Goal: Task Accomplishment & Management: Use online tool/utility

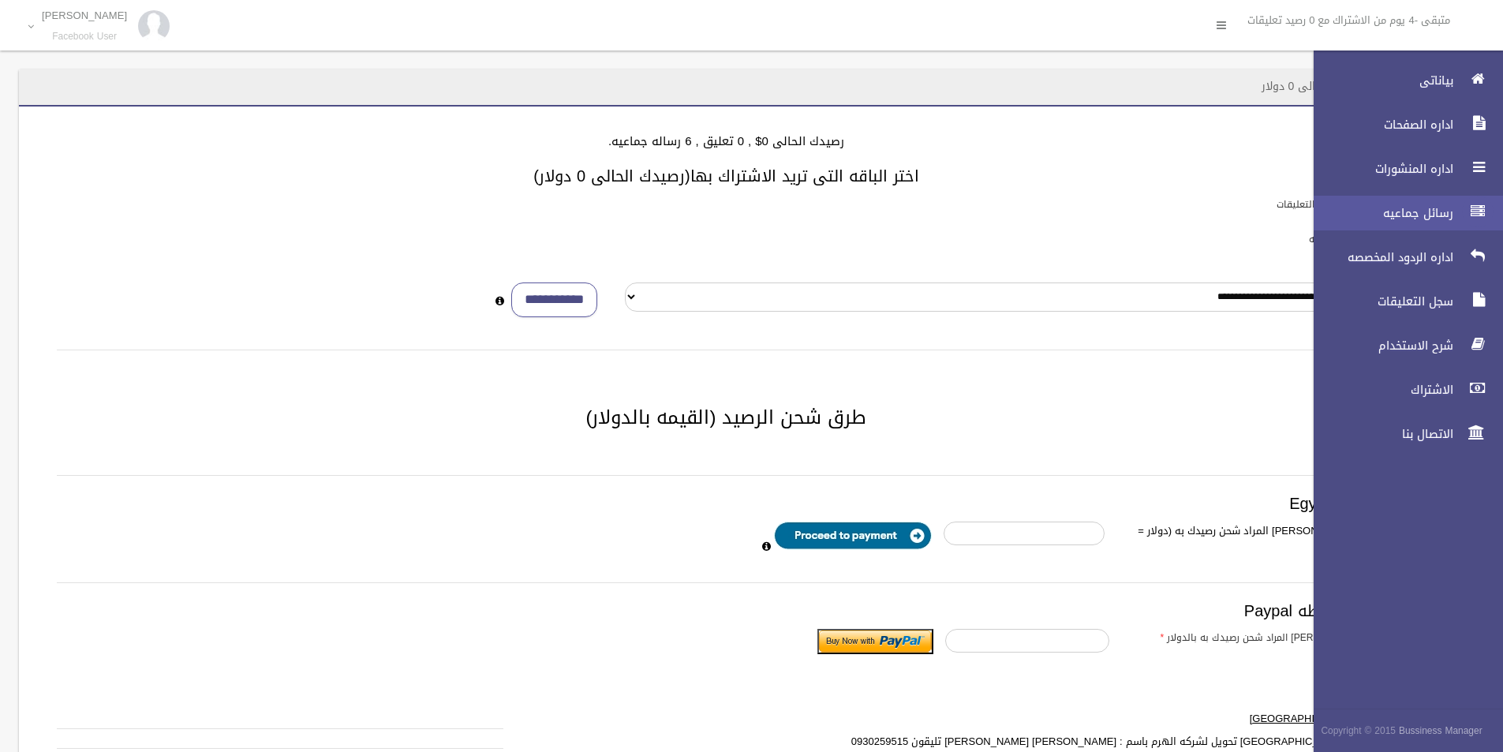
click at [1477, 208] on icon at bounding box center [1478, 212] width 14 height 32
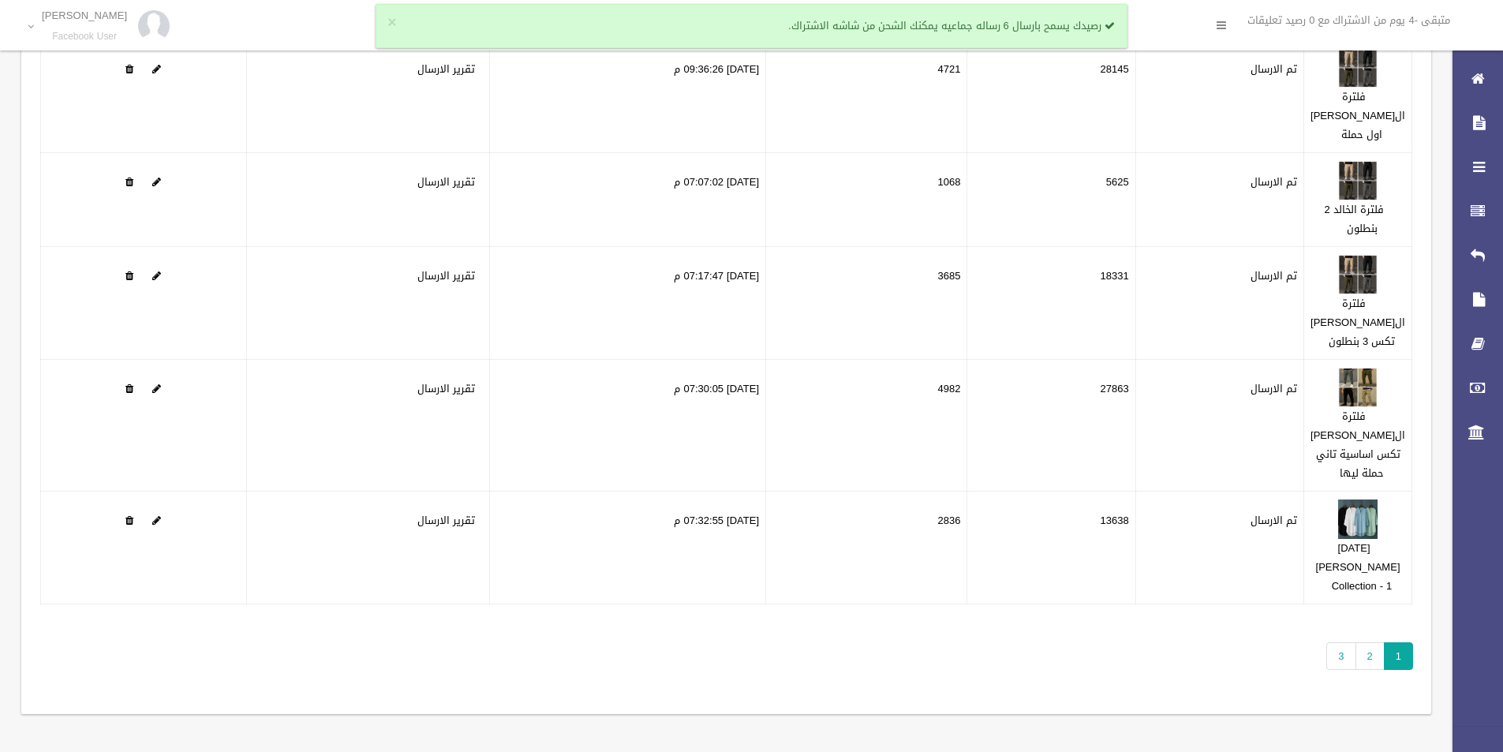
scroll to position [215, 0]
click at [1352, 661] on link "3" at bounding box center [1341, 656] width 29 height 28
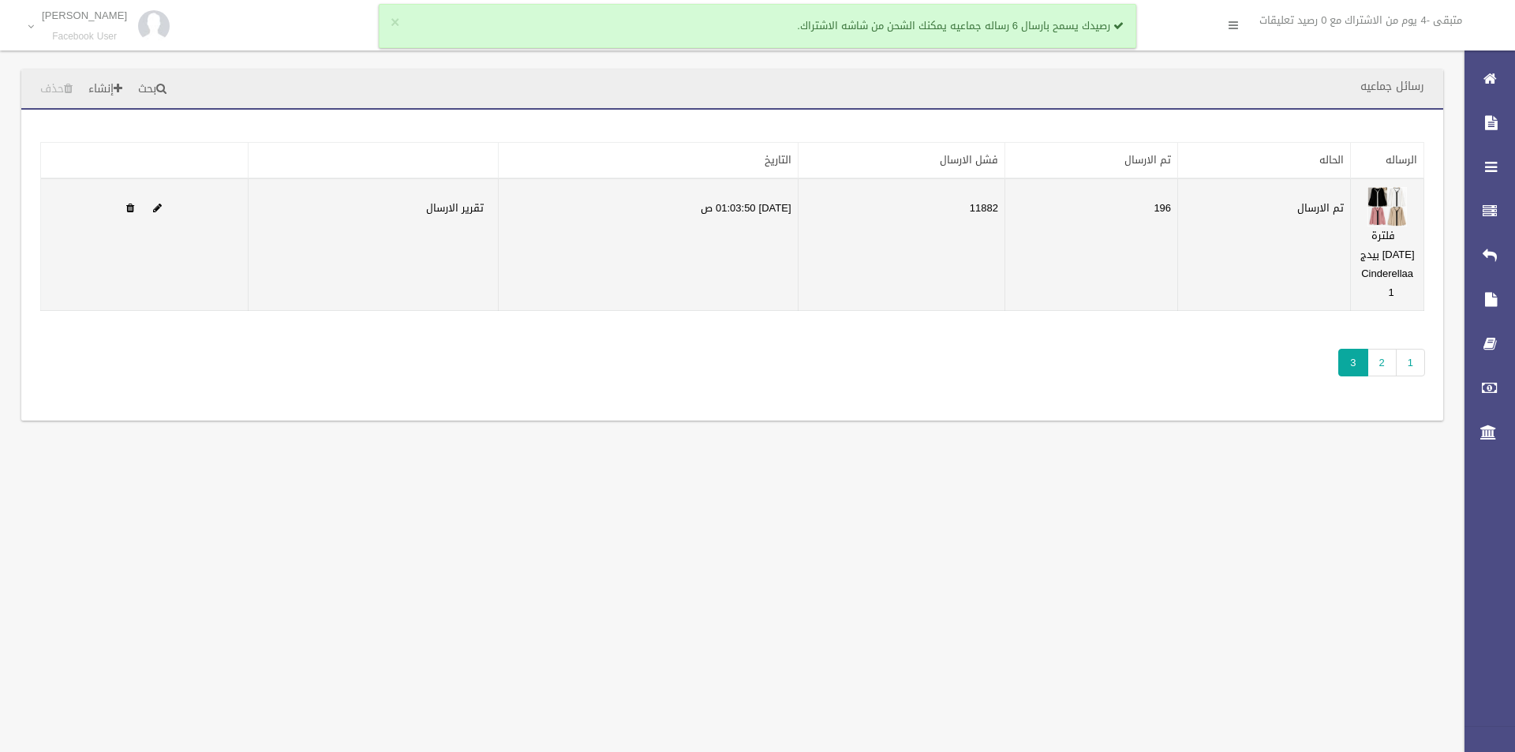
click at [1002, 215] on td "11882" at bounding box center [901, 244] width 207 height 133
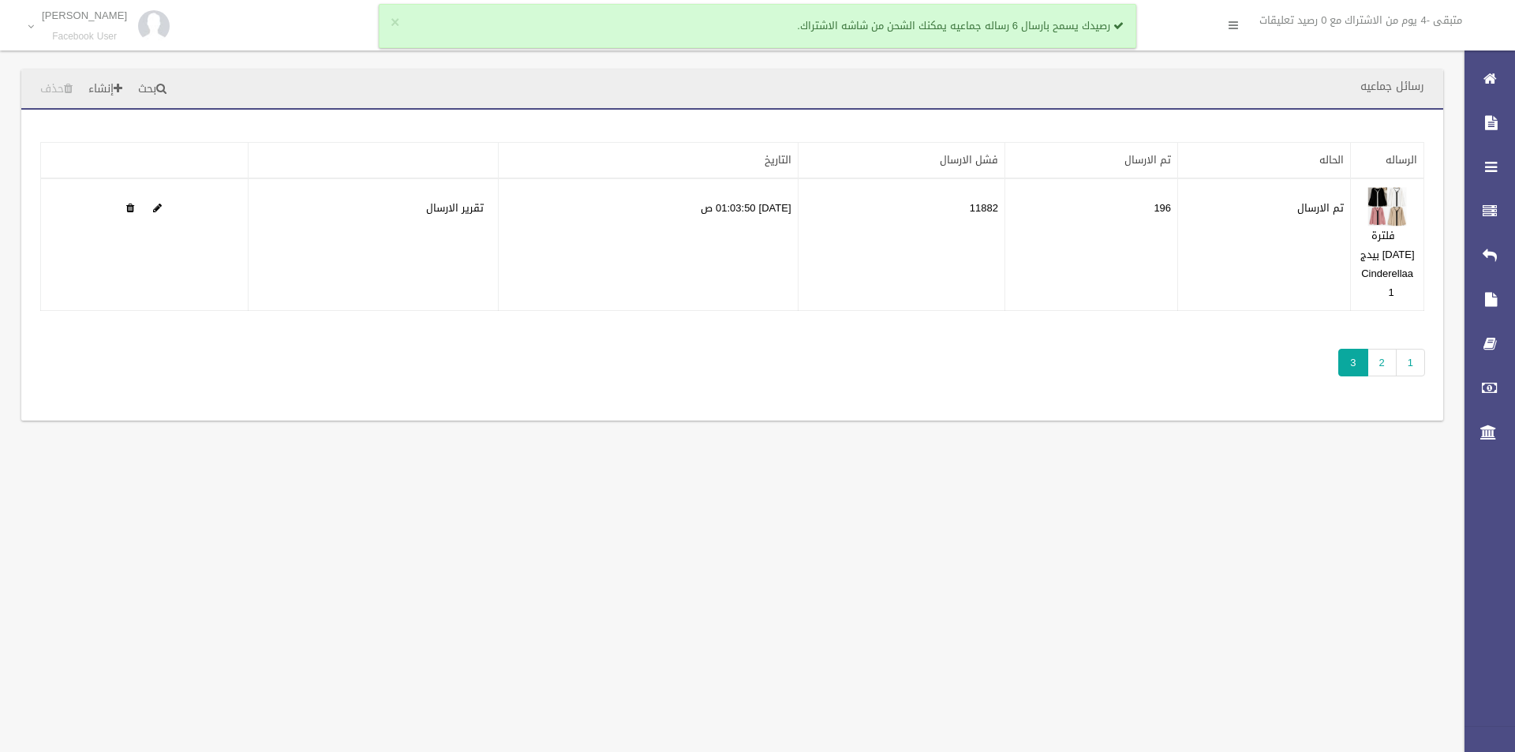
click at [1030, 342] on div "تطبيق مسح البيانات الرساله الحاله تم الارسال فشل الارسال التاريخ" at bounding box center [732, 265] width 1422 height 311
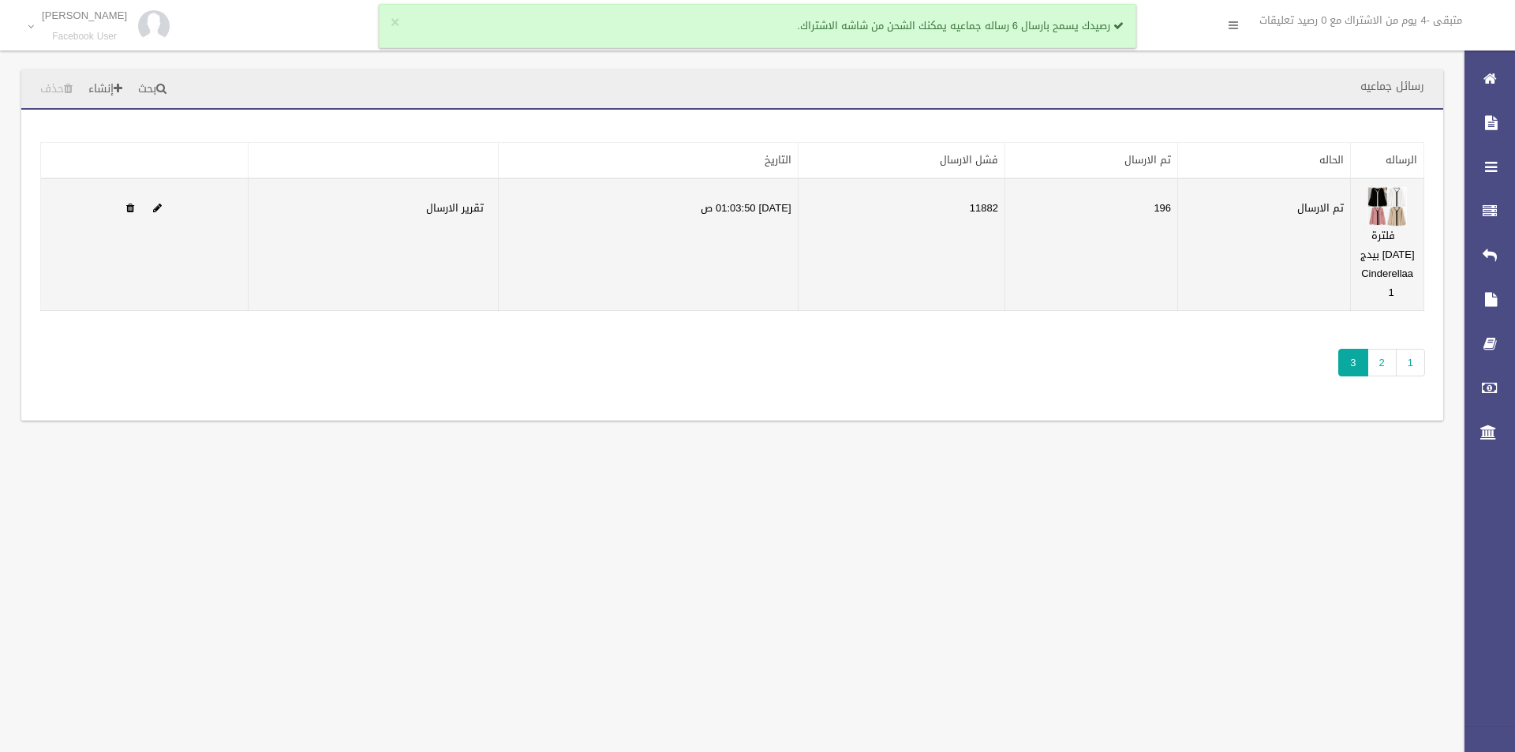
click at [998, 207] on td "11882" at bounding box center [901, 244] width 207 height 133
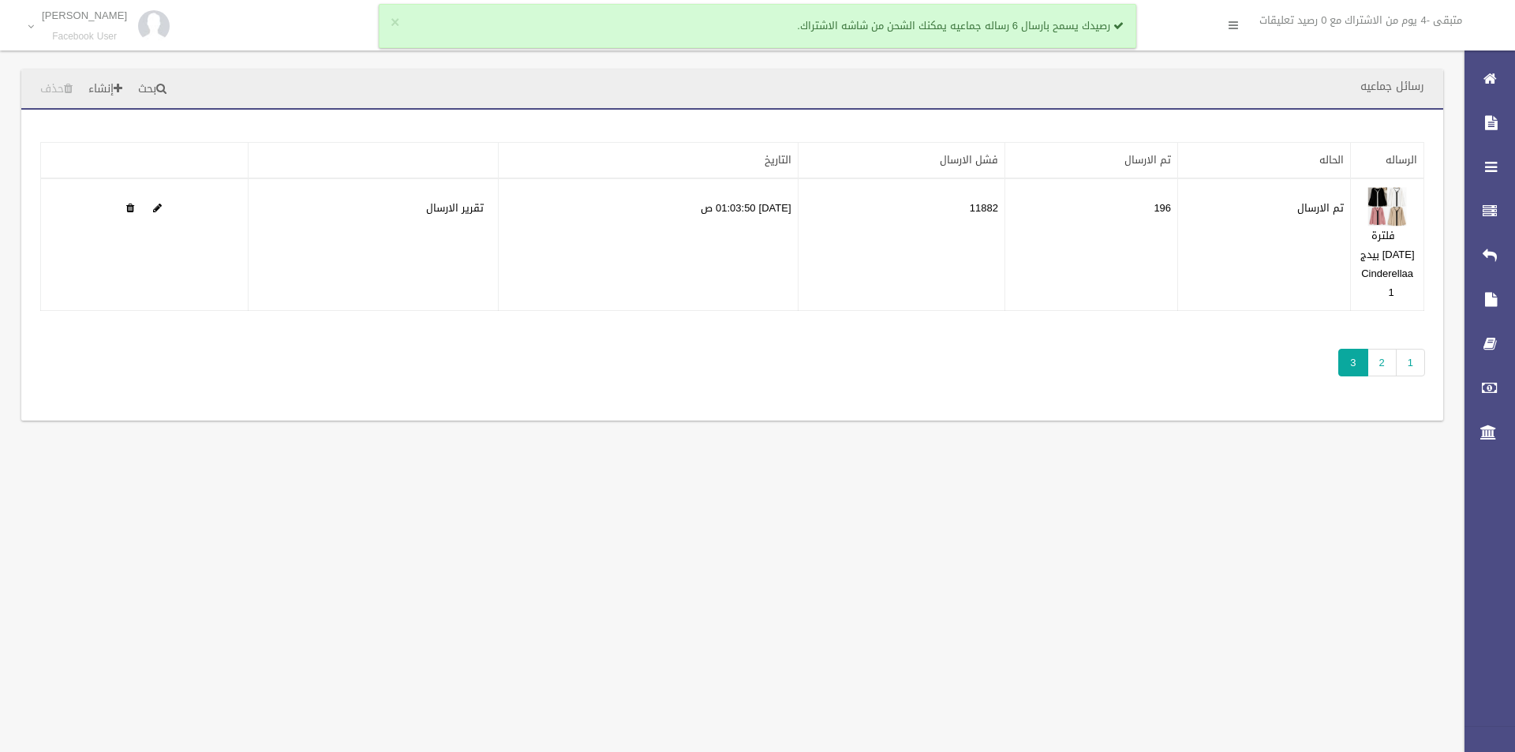
click at [1024, 343] on div "تطبيق مسح البيانات الرساله الحاله تم الارسال فشل الارسال التاريخ" at bounding box center [732, 265] width 1422 height 311
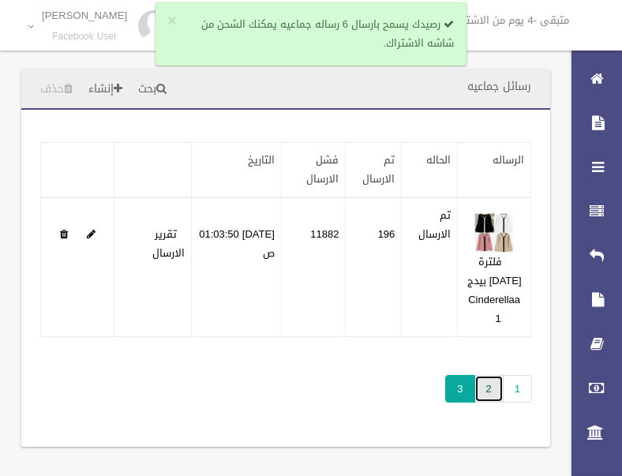
click at [495, 388] on link "2" at bounding box center [488, 389] width 29 height 28
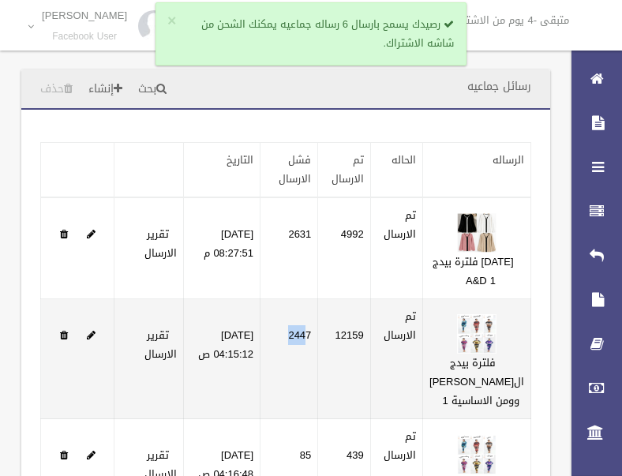
drag, startPoint x: 343, startPoint y: 359, endPoint x: 324, endPoint y: 367, distance: 20.5
click at [318, 367] on td "2447" at bounding box center [289, 359] width 58 height 120
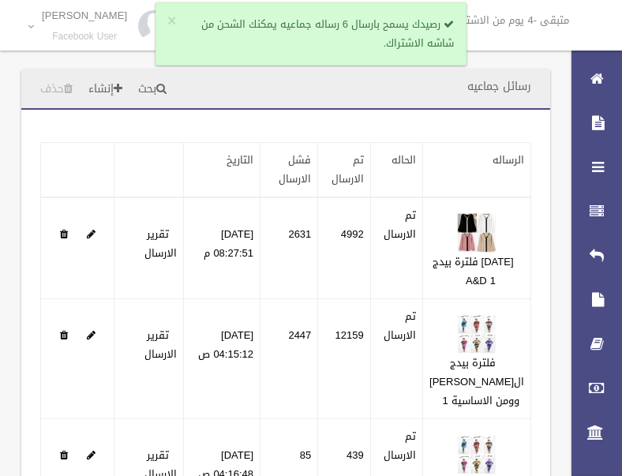
click at [396, 86] on div "رسائل جماعيه بحث إنشاء حذف" at bounding box center [285, 89] width 529 height 40
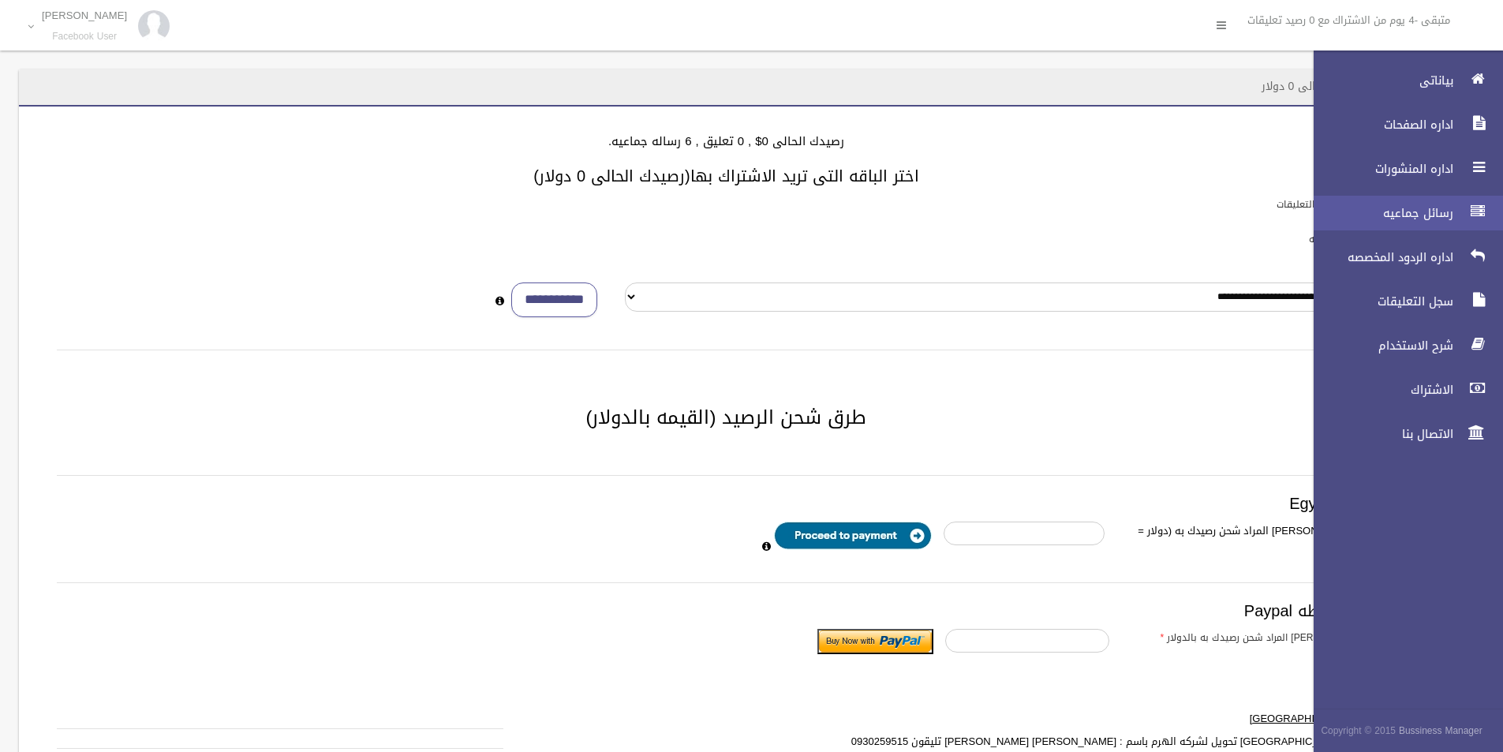
click at [1462, 225] on link "رسائل جماعيه" at bounding box center [1402, 213] width 203 height 35
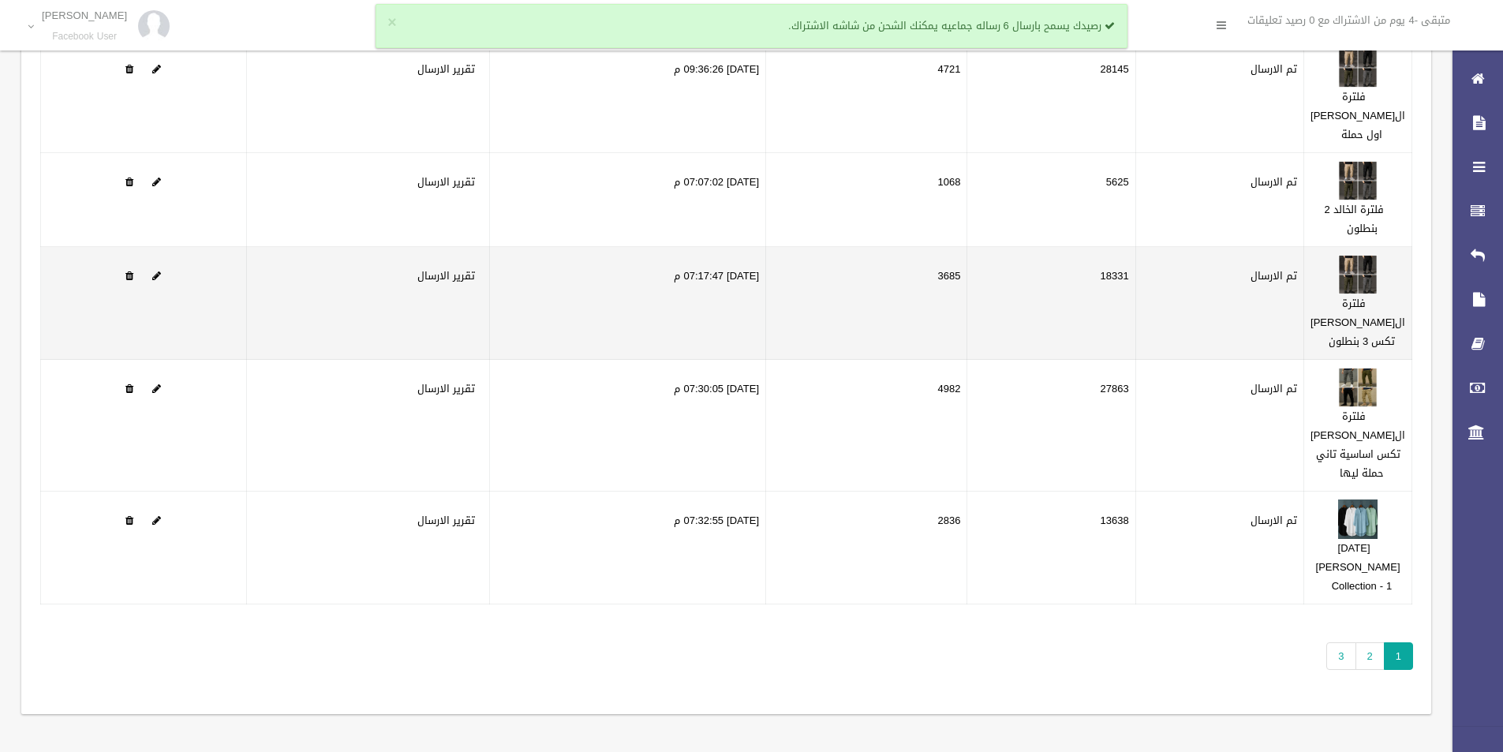
scroll to position [215, 0]
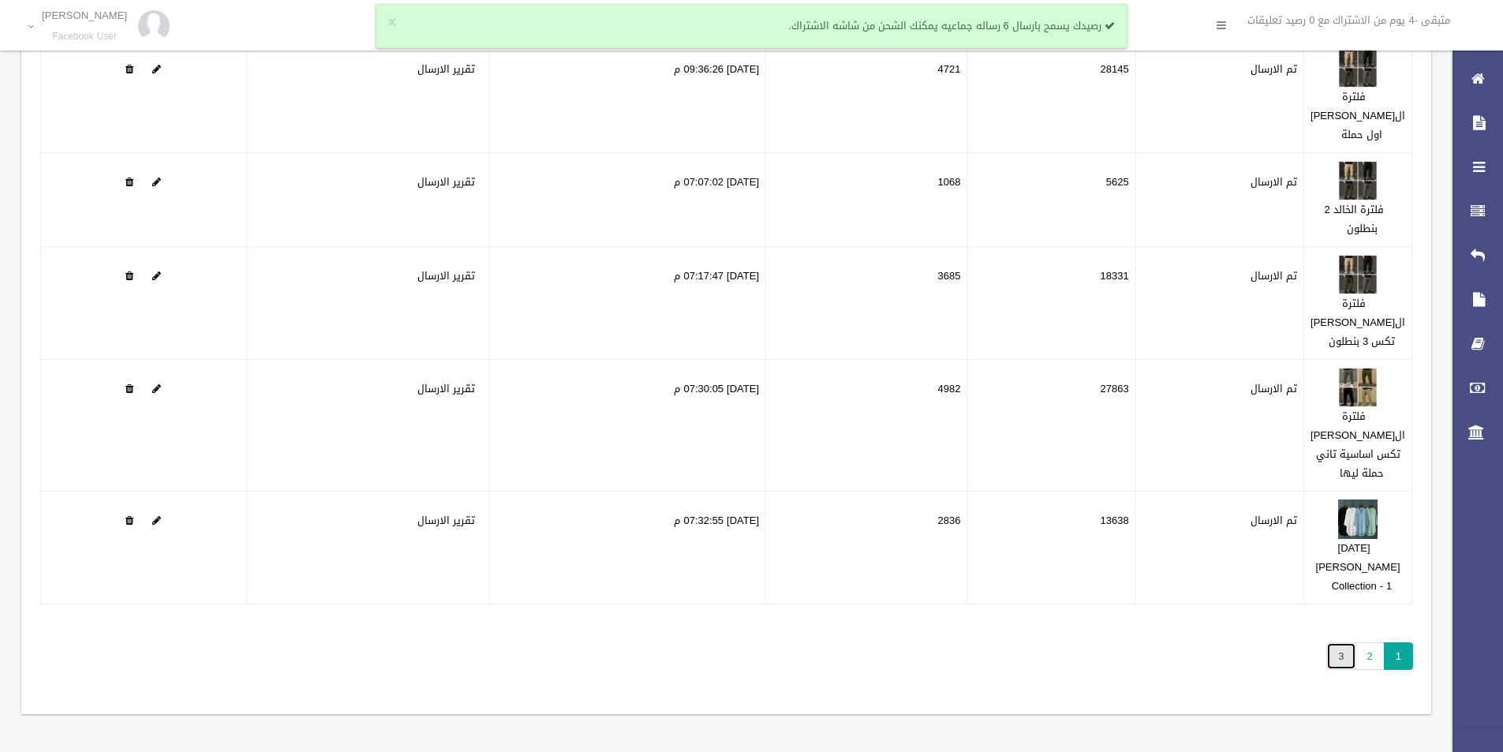
click at [1334, 665] on link "3" at bounding box center [1341, 656] width 29 height 28
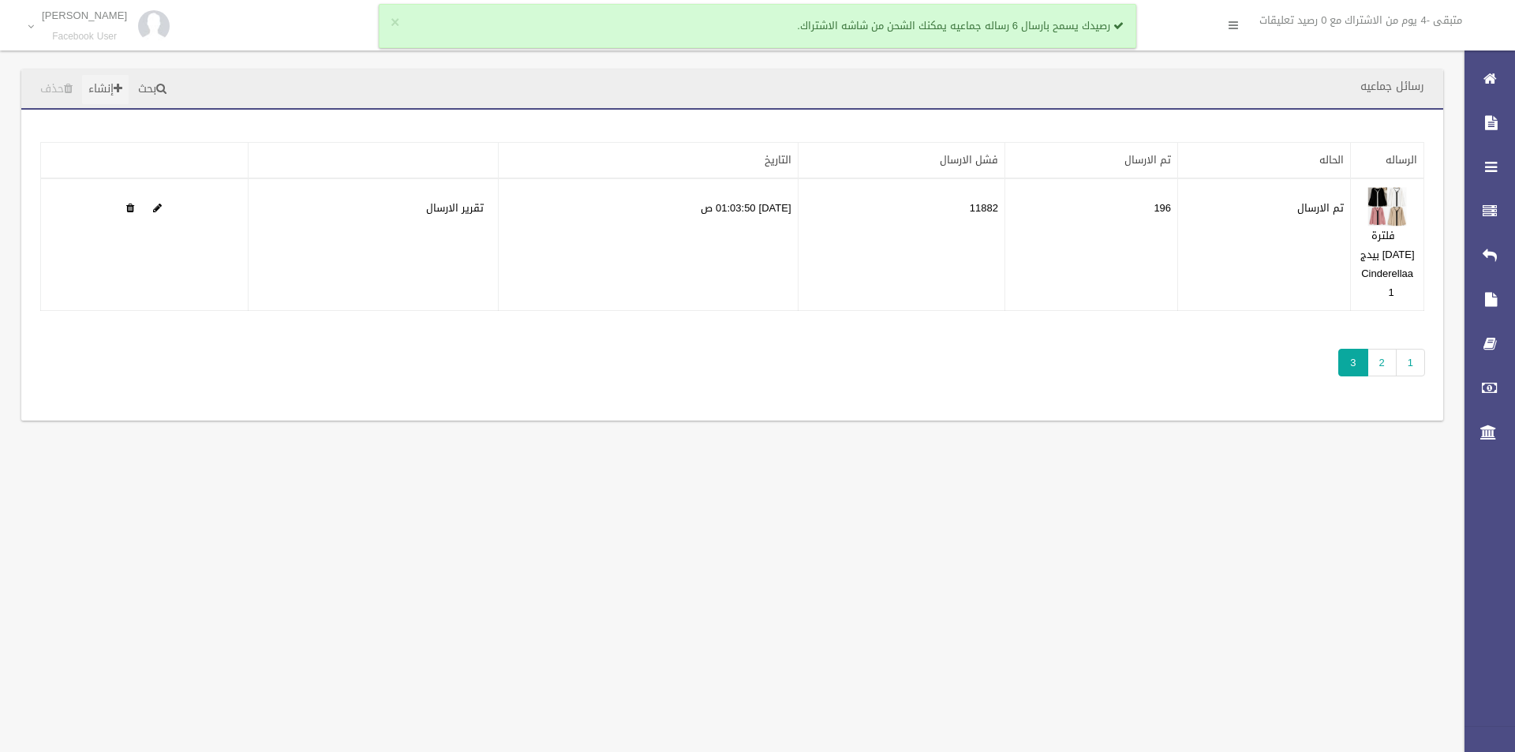
click at [115, 86] on link "إنشاء" at bounding box center [105, 89] width 47 height 29
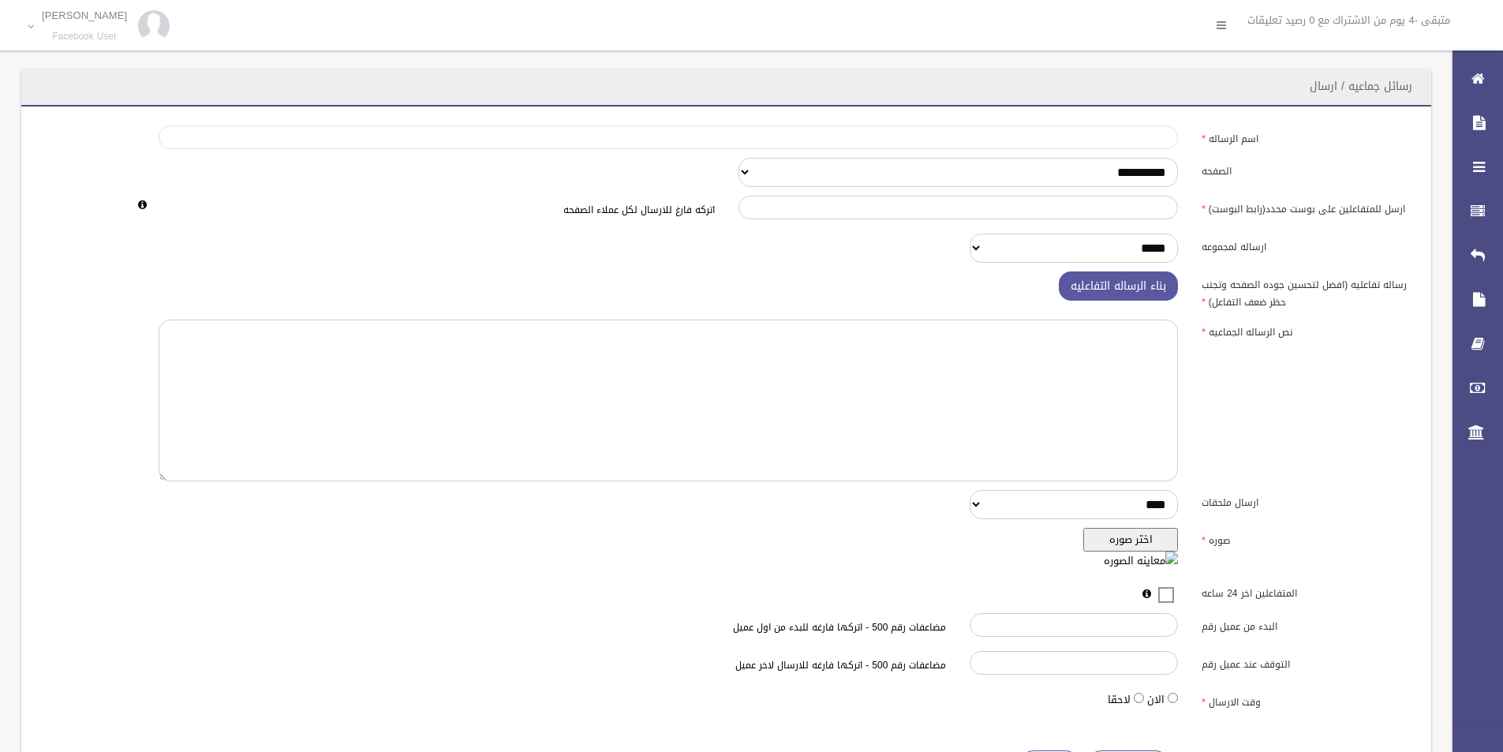
click at [1076, 131] on input "اسم الرساله" at bounding box center [669, 137] width 1020 height 24
click at [166, 10] on link "Mohamed Magdy Facebook User" at bounding box center [94, 26] width 170 height 52
click at [174, 73] on link "اعادت تسجيل الصفحات" at bounding box center [94, 68] width 169 height 27
click at [152, 39] on img at bounding box center [154, 26] width 32 height 32
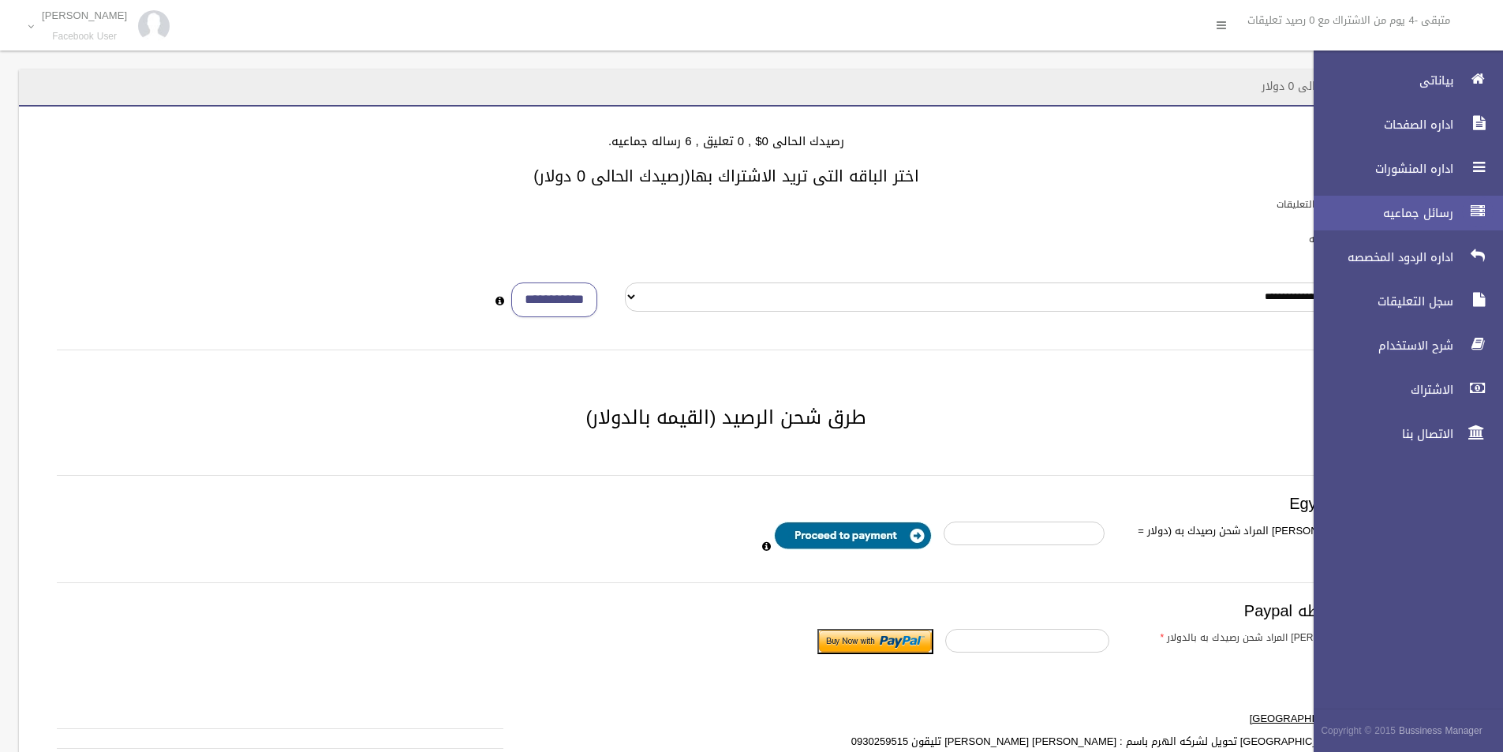
click at [1466, 218] on div at bounding box center [1478, 212] width 32 height 32
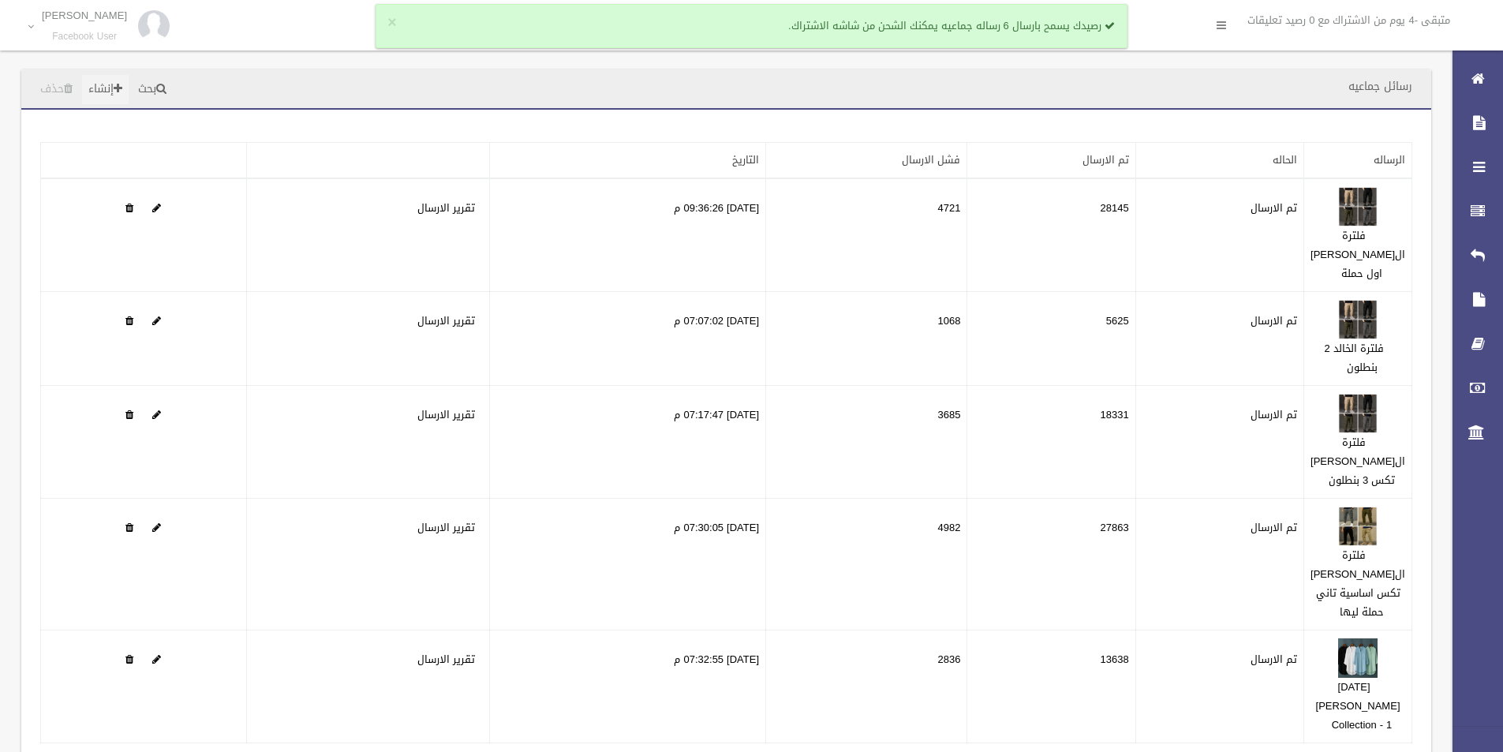
click at [122, 87] on span at bounding box center [118, 88] width 9 height 11
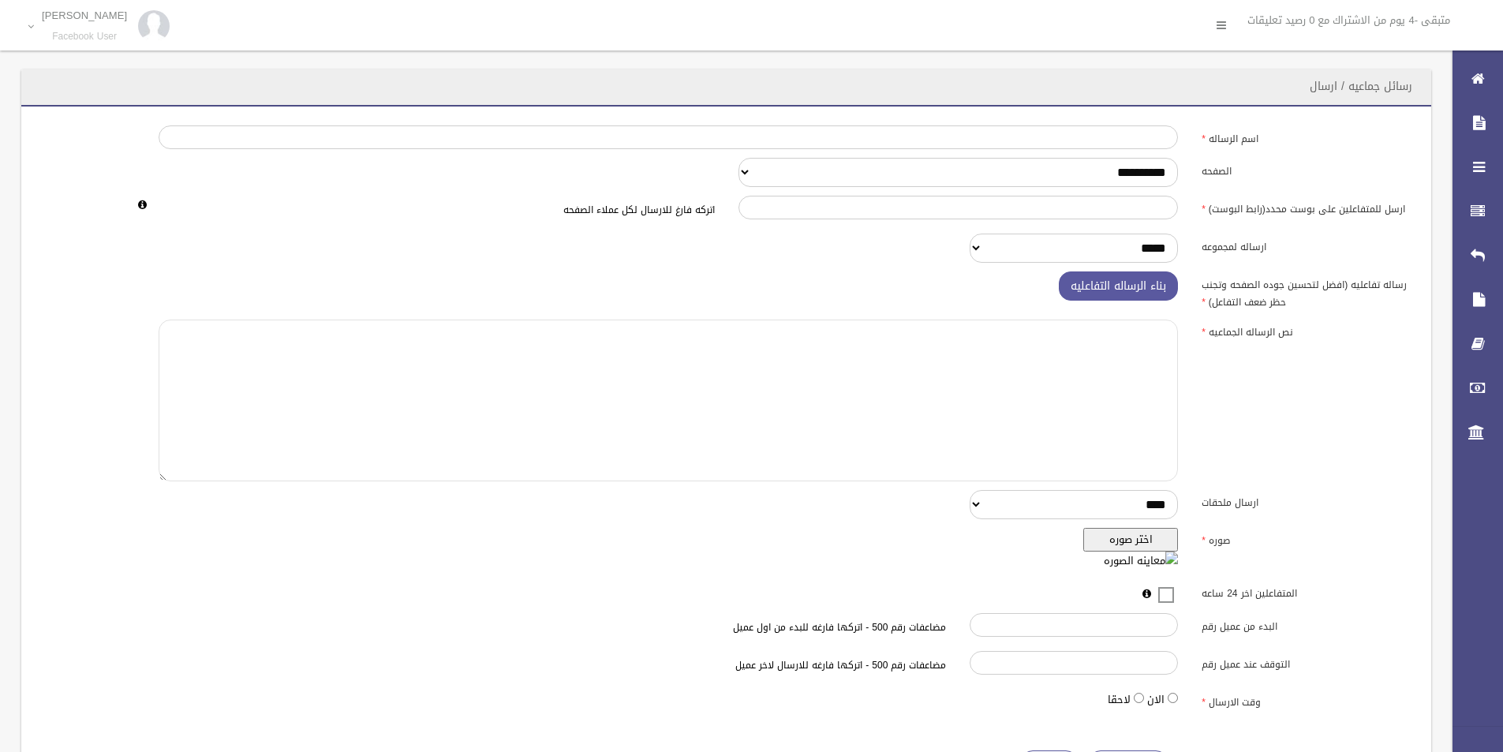
click at [1080, 344] on textarea at bounding box center [669, 401] width 1020 height 162
paste textarea "**********"
type textarea "**********"
click at [1099, 177] on select "**********" at bounding box center [959, 172] width 440 height 29
select select "******"
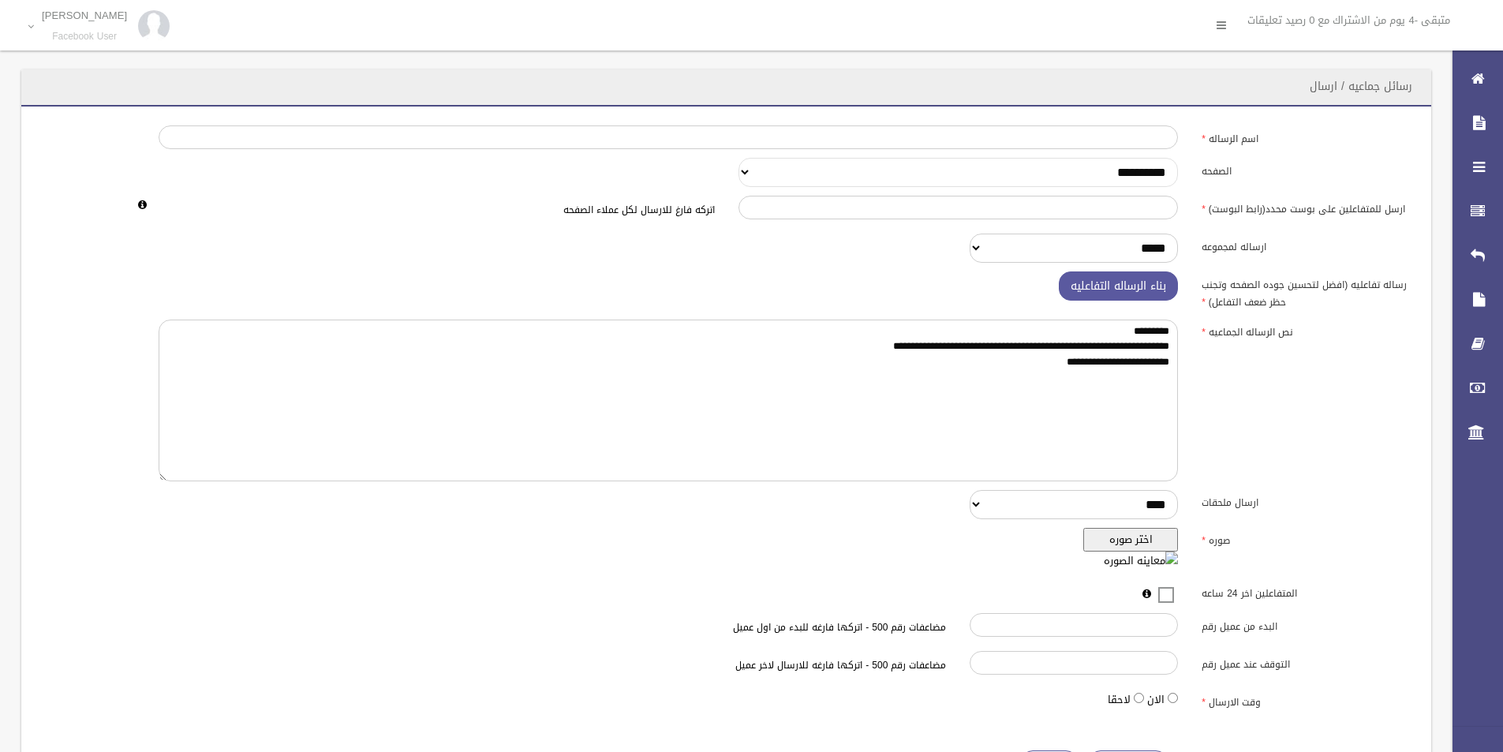
click at [739, 158] on select "**********" at bounding box center [959, 172] width 440 height 29
click at [1132, 545] on button "اختر صوره" at bounding box center [1131, 540] width 95 height 24
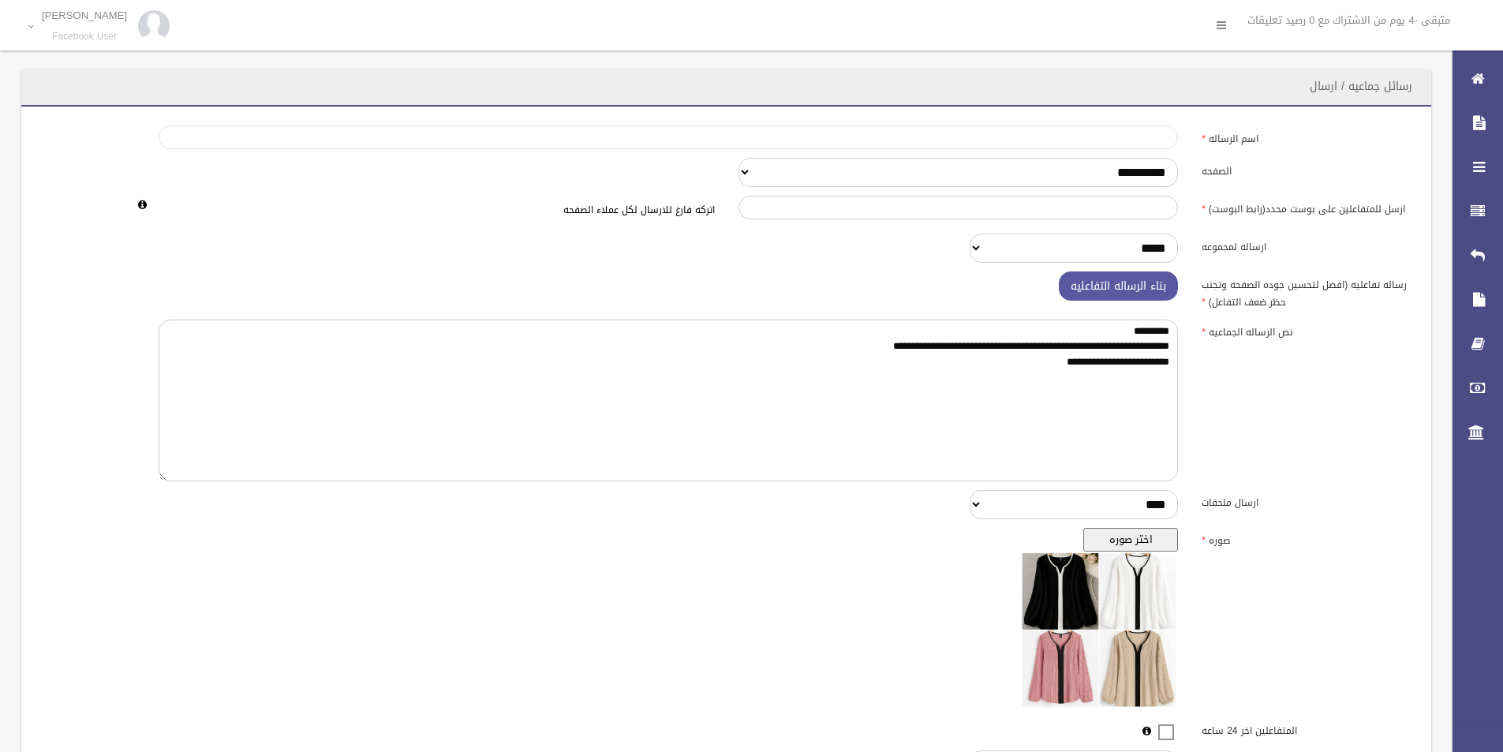
click at [1129, 133] on input "اسم الرساله" at bounding box center [669, 137] width 1020 height 24
drag, startPoint x: 1088, startPoint y: 168, endPoint x: 1099, endPoint y: 170, distance: 12.1
click at [1099, 170] on select "**********" at bounding box center [959, 172] width 440 height 29
drag, startPoint x: 1065, startPoint y: 171, endPoint x: 712, endPoint y: 232, distance: 358.0
click at [725, 231] on div "**********" at bounding box center [726, 492] width 1372 height 735
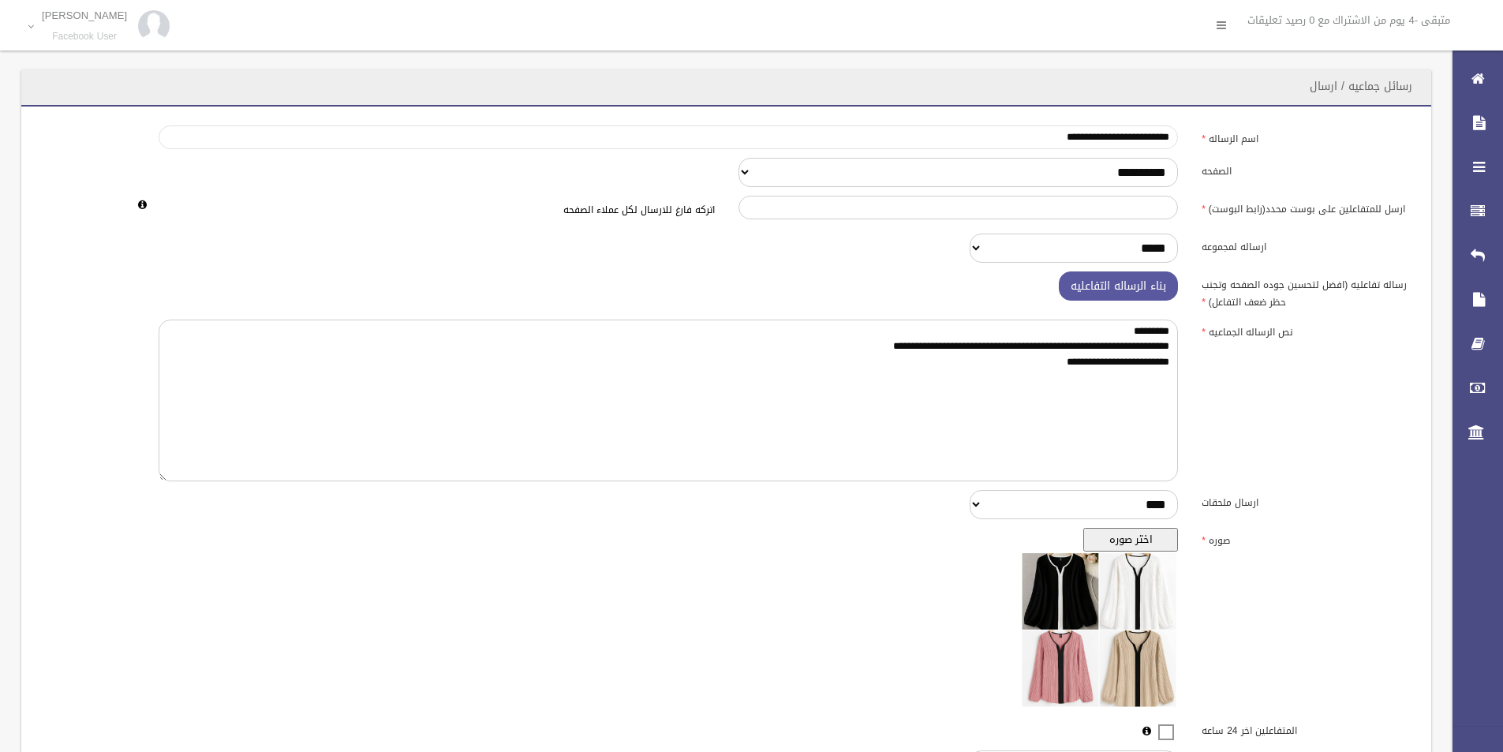
click at [1081, 142] on input "**********" at bounding box center [669, 137] width 1020 height 24
click at [1076, 138] on input "**********" at bounding box center [669, 137] width 1020 height 24
paste input "**"
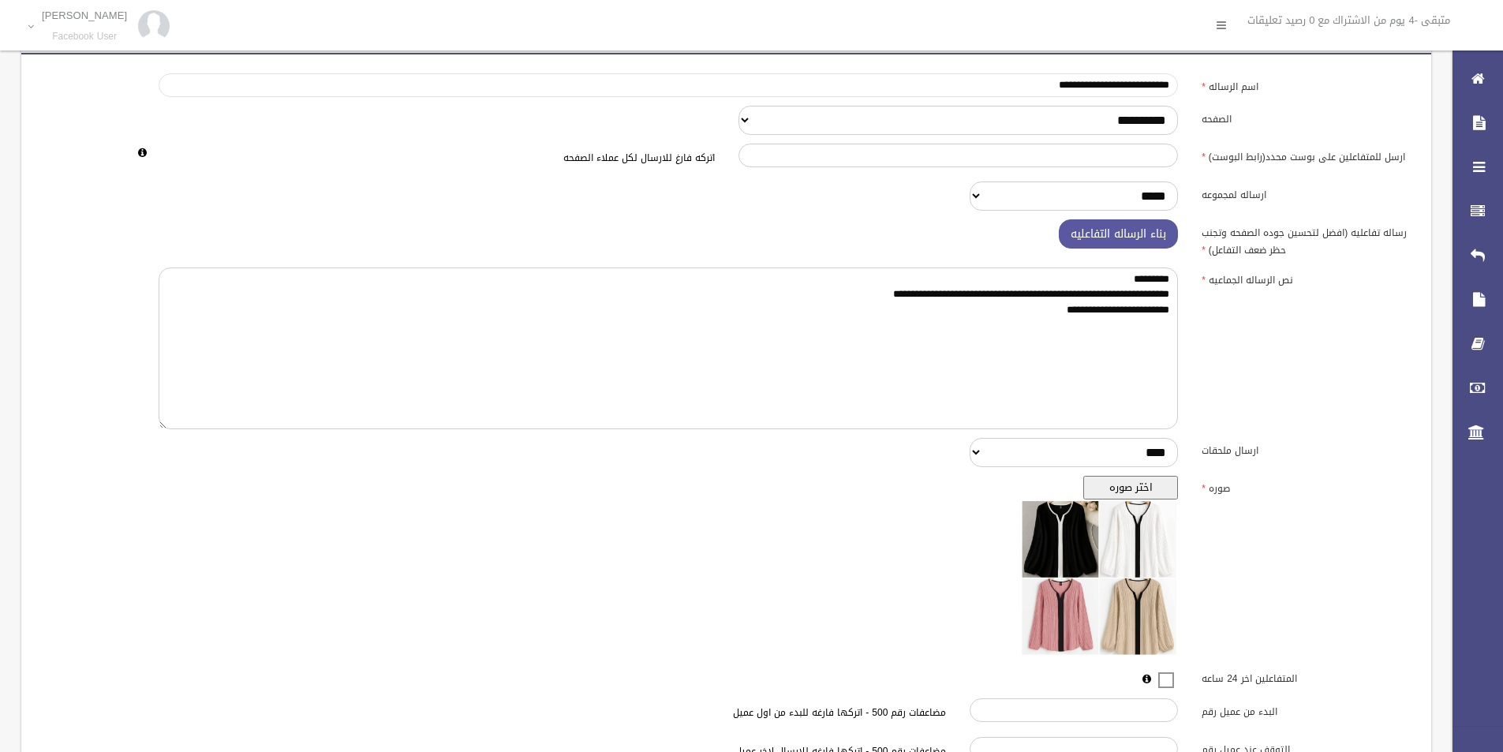
scroll to position [222, 0]
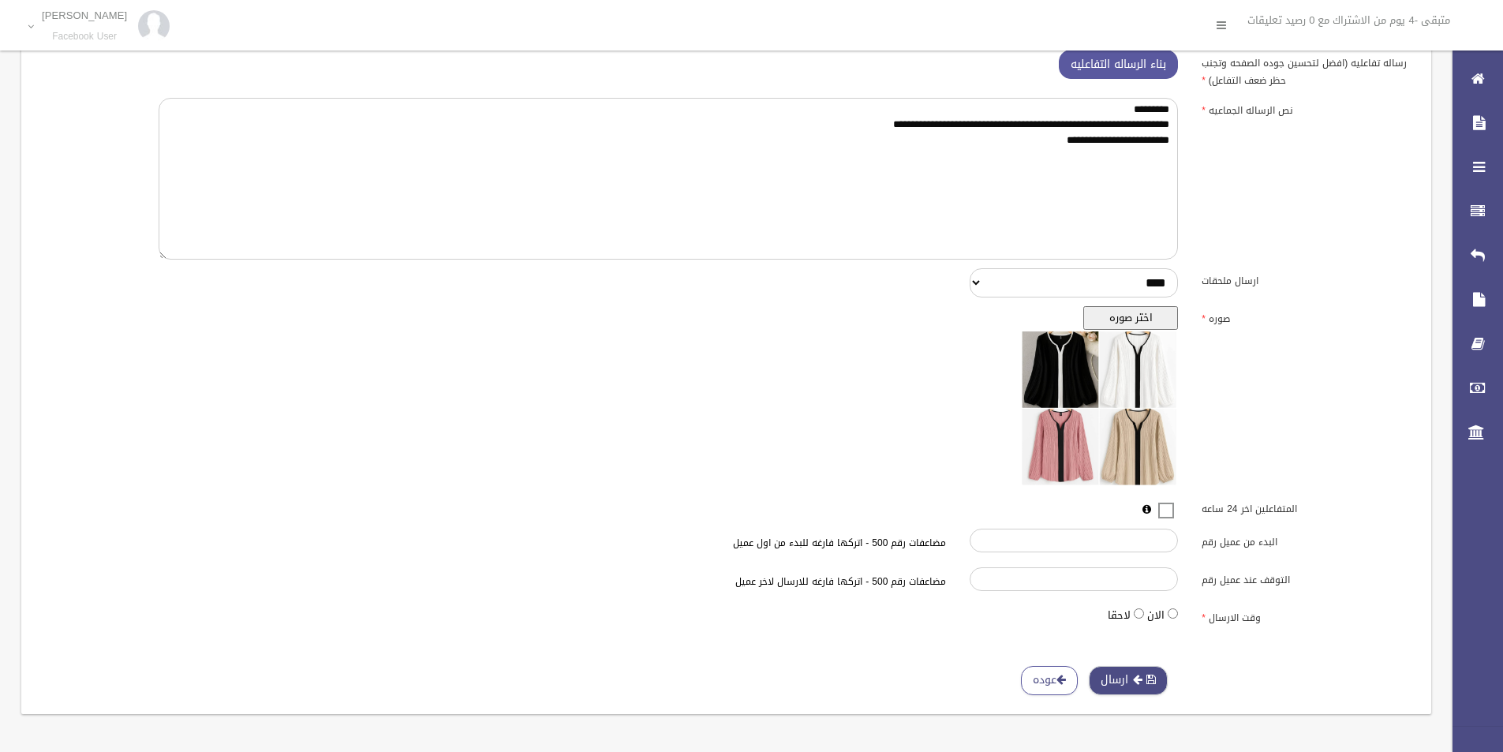
type input "**********"
click at [1095, 671] on button "ارسال" at bounding box center [1128, 680] width 79 height 29
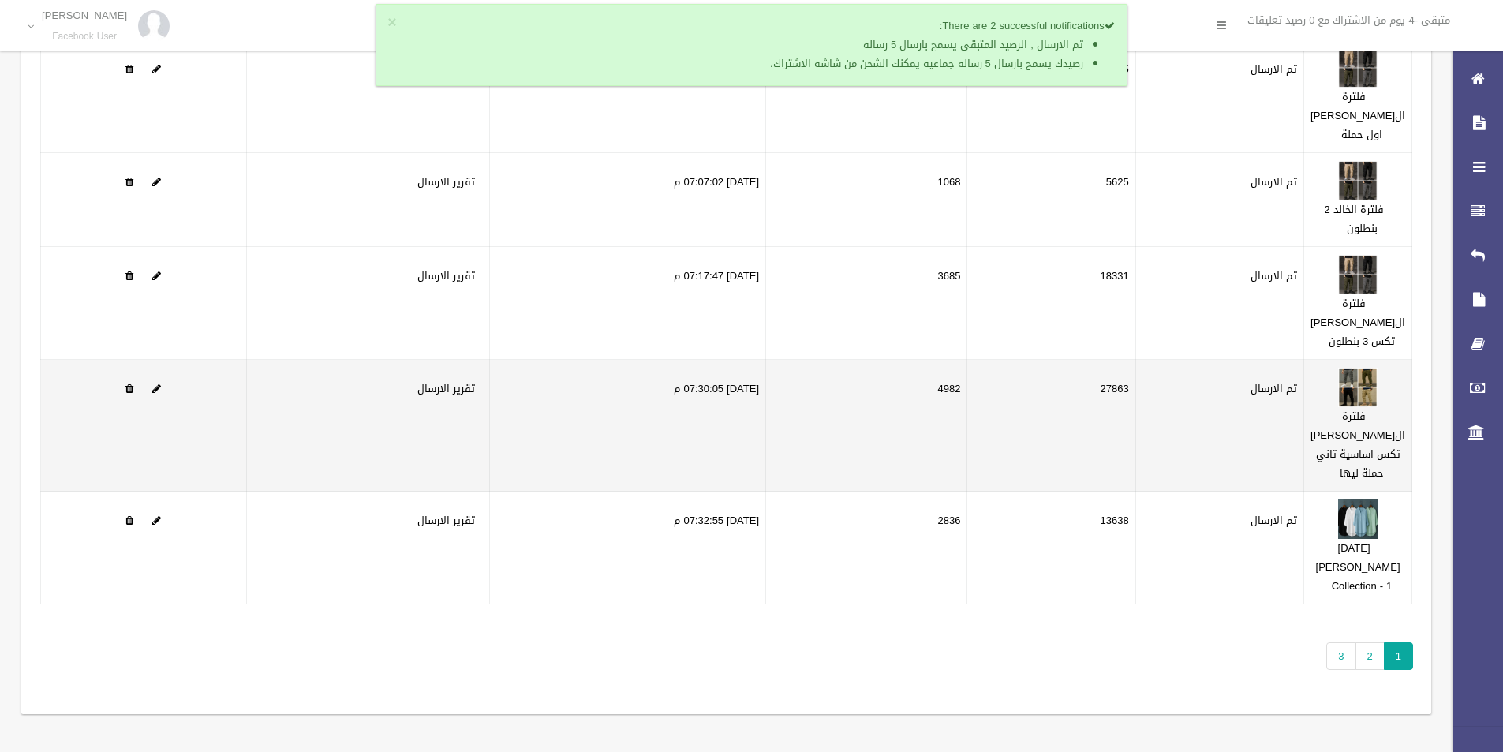
scroll to position [215, 0]
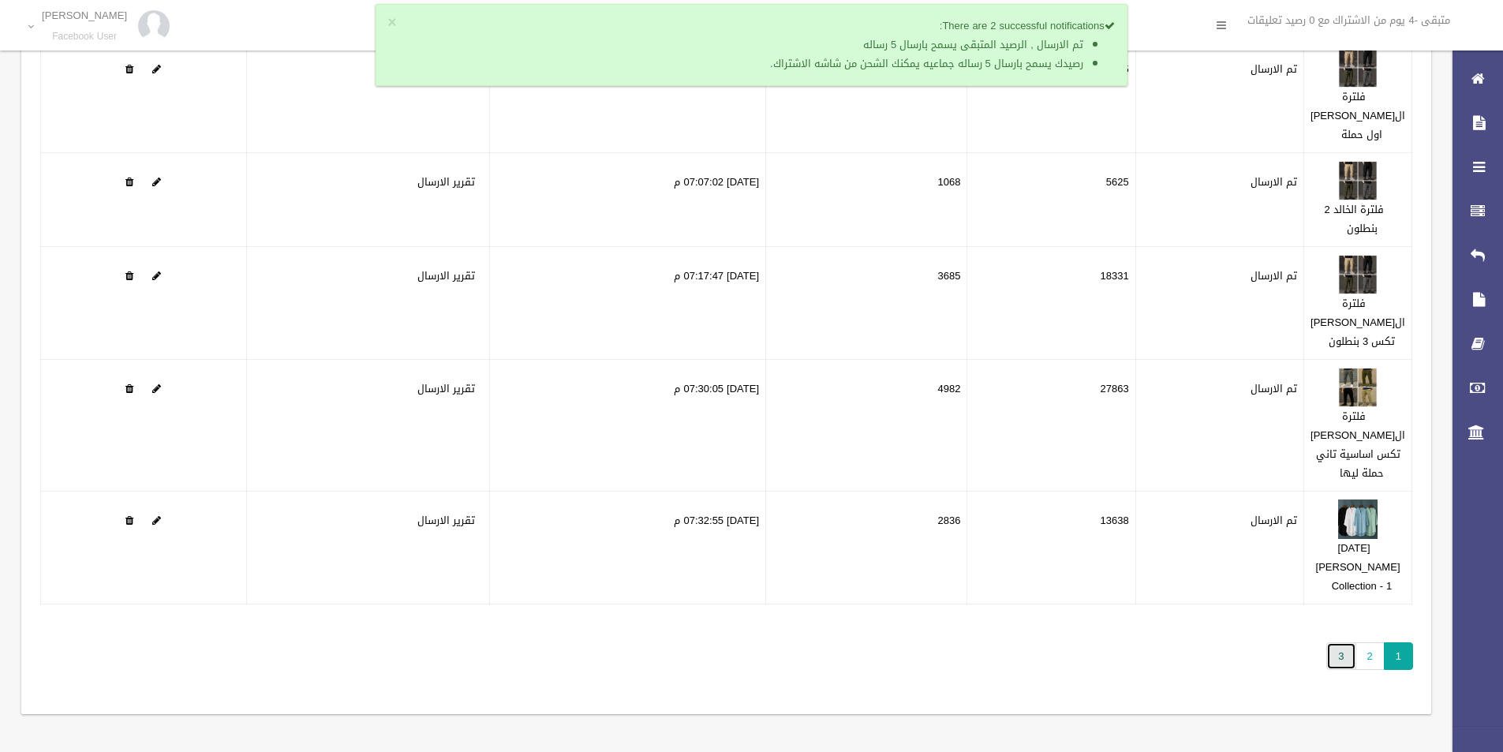
click at [1341, 650] on link "3" at bounding box center [1341, 656] width 29 height 28
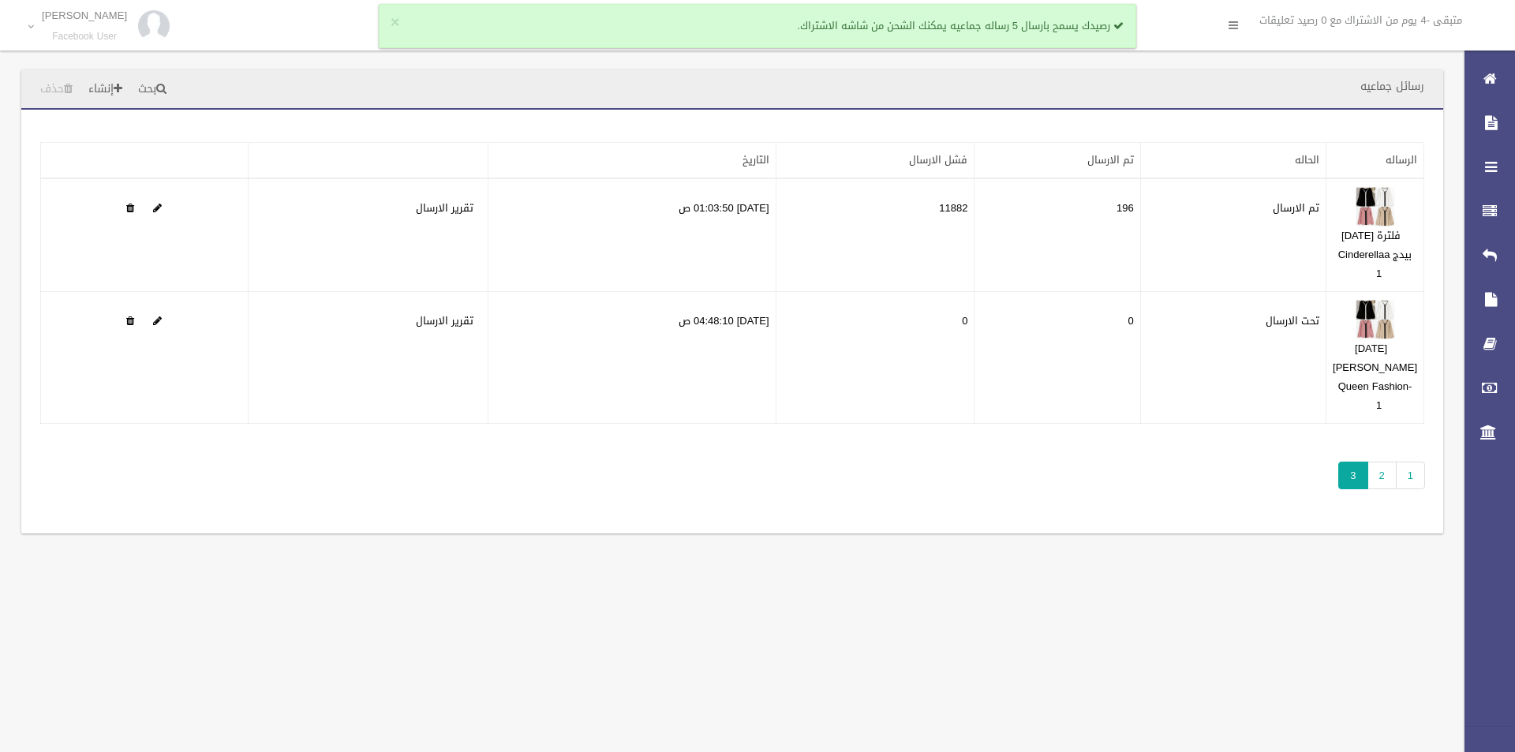
click at [808, 641] on div "رسائل جماعيه بحث إنشاء حذف تطبيق مسح البيانات" at bounding box center [757, 376] width 1515 height 752
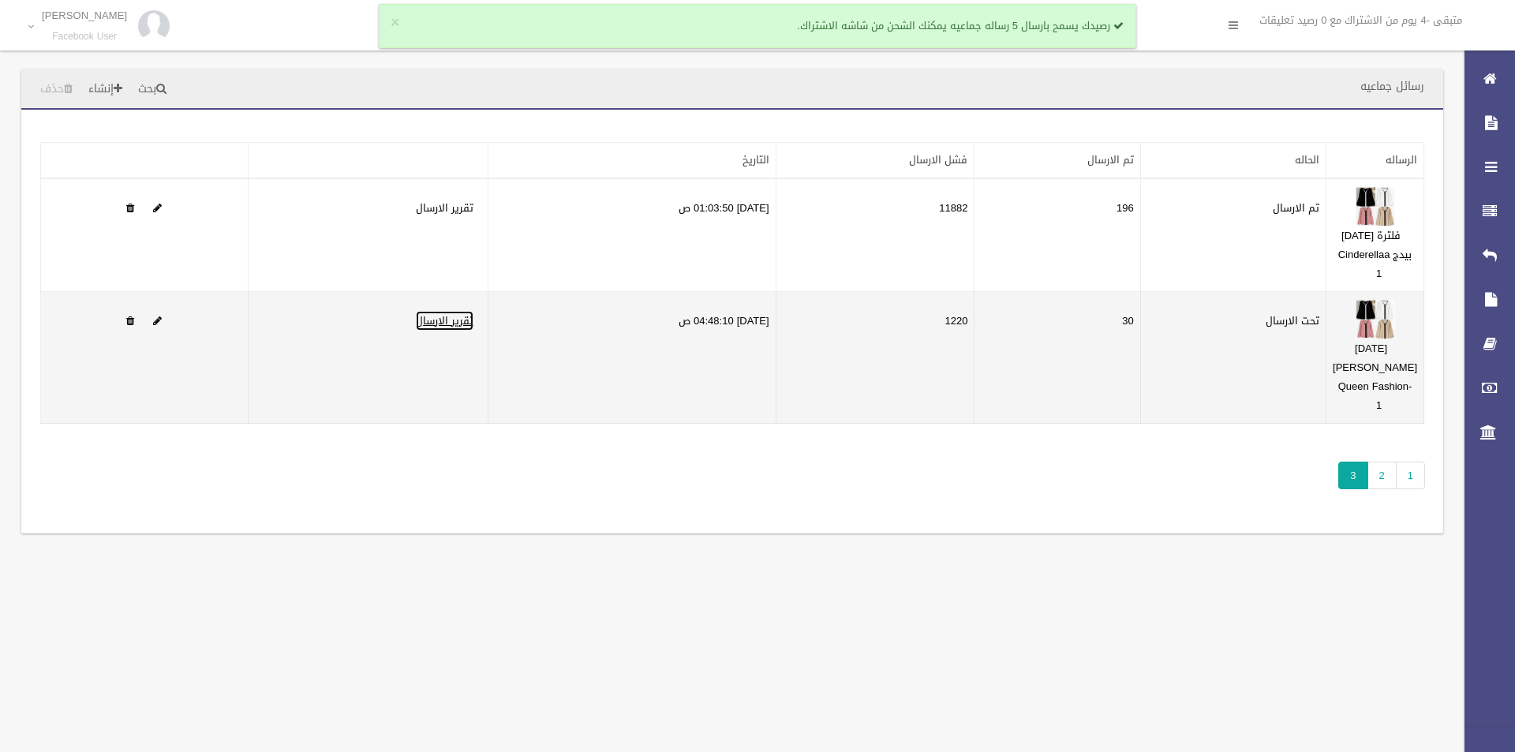
click at [425, 331] on link "تقرير الارسال" at bounding box center [445, 321] width 58 height 20
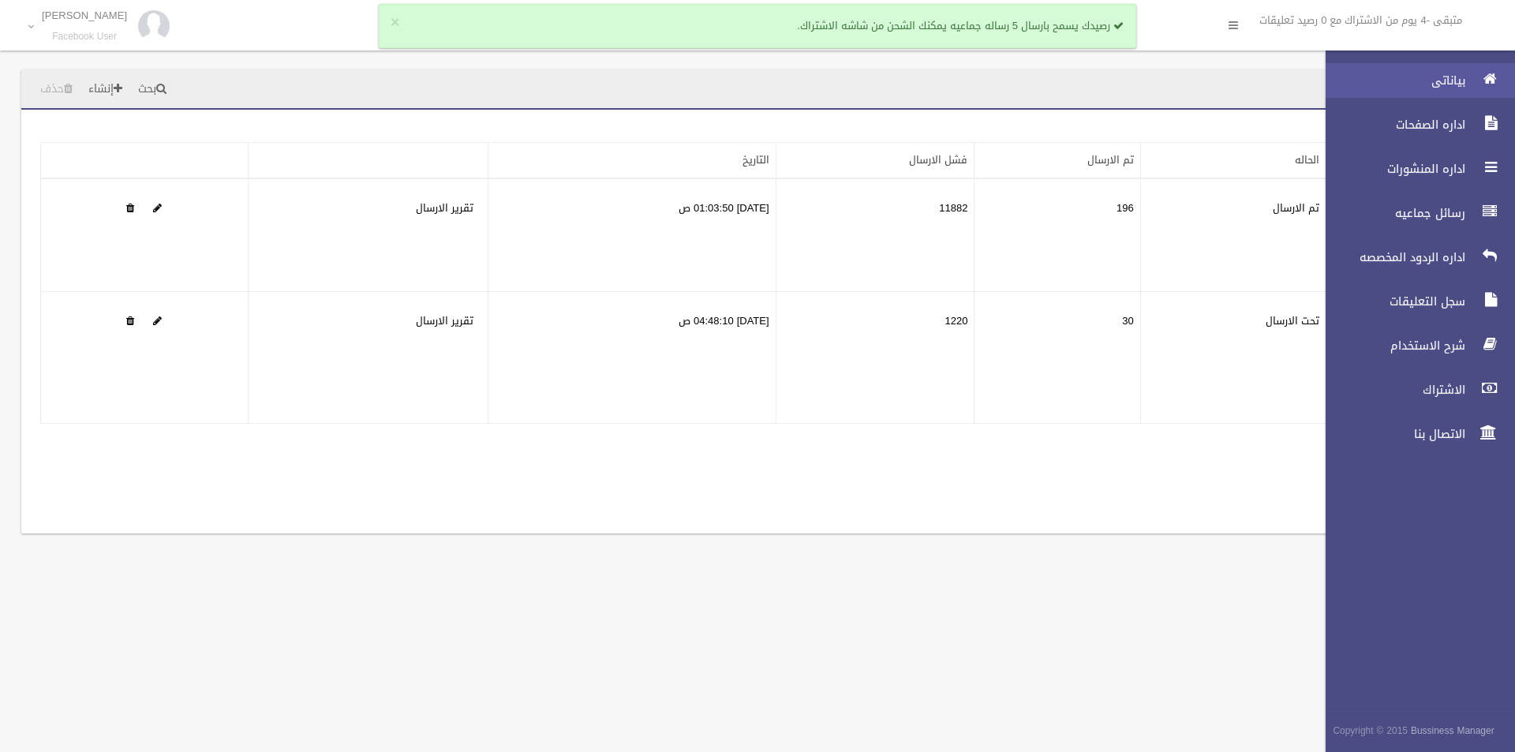
click at [1478, 77] on div at bounding box center [1490, 79] width 32 height 32
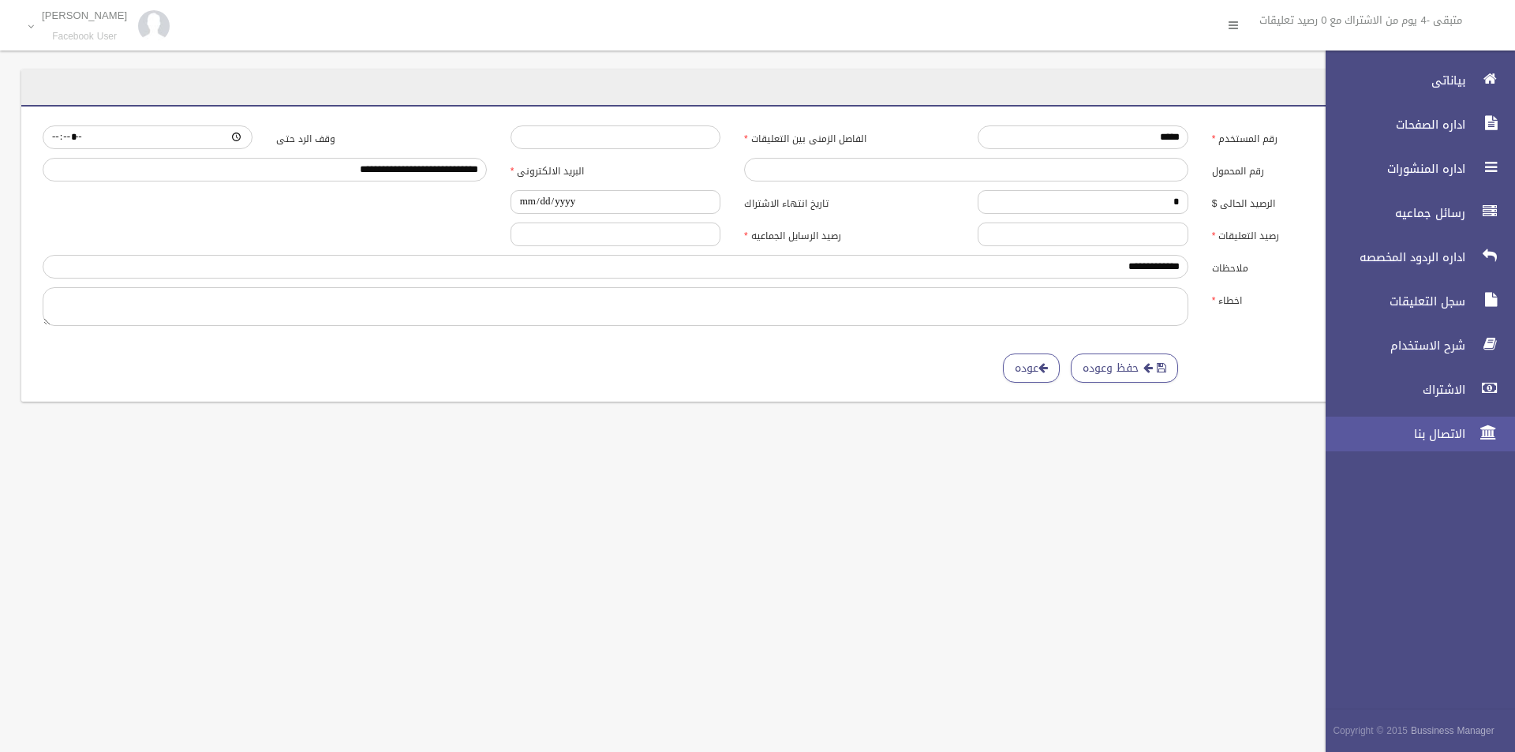
click at [1444, 429] on span "الاتصال بنا" at bounding box center [1391, 434] width 158 height 16
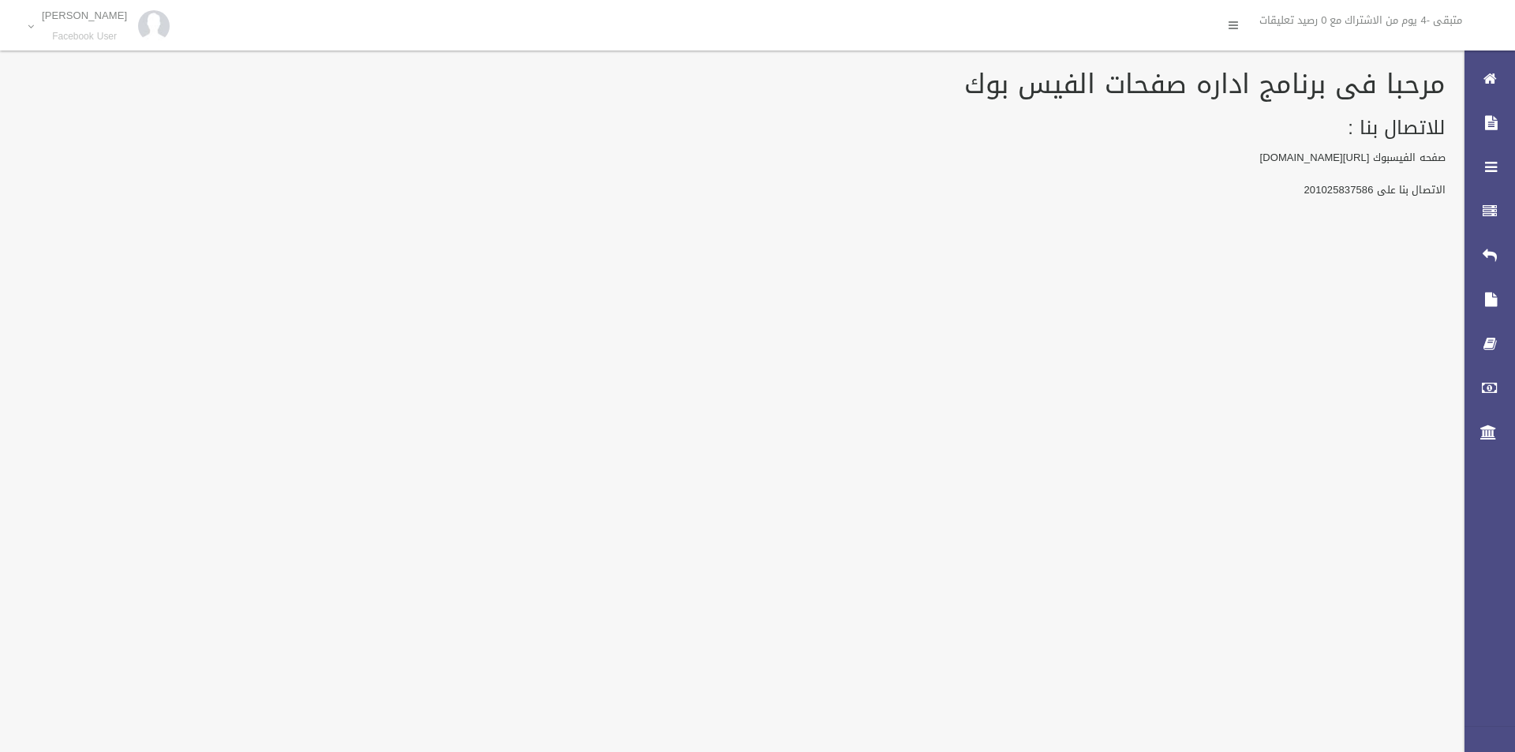
click at [1341, 191] on p "الاتصال بنا على 201025837586" at bounding box center [732, 190] width 1427 height 19
click at [1080, 99] on h1 "مرحبا فى برنامج اداره صفحات الفيس بوك" at bounding box center [732, 83] width 1427 height 29
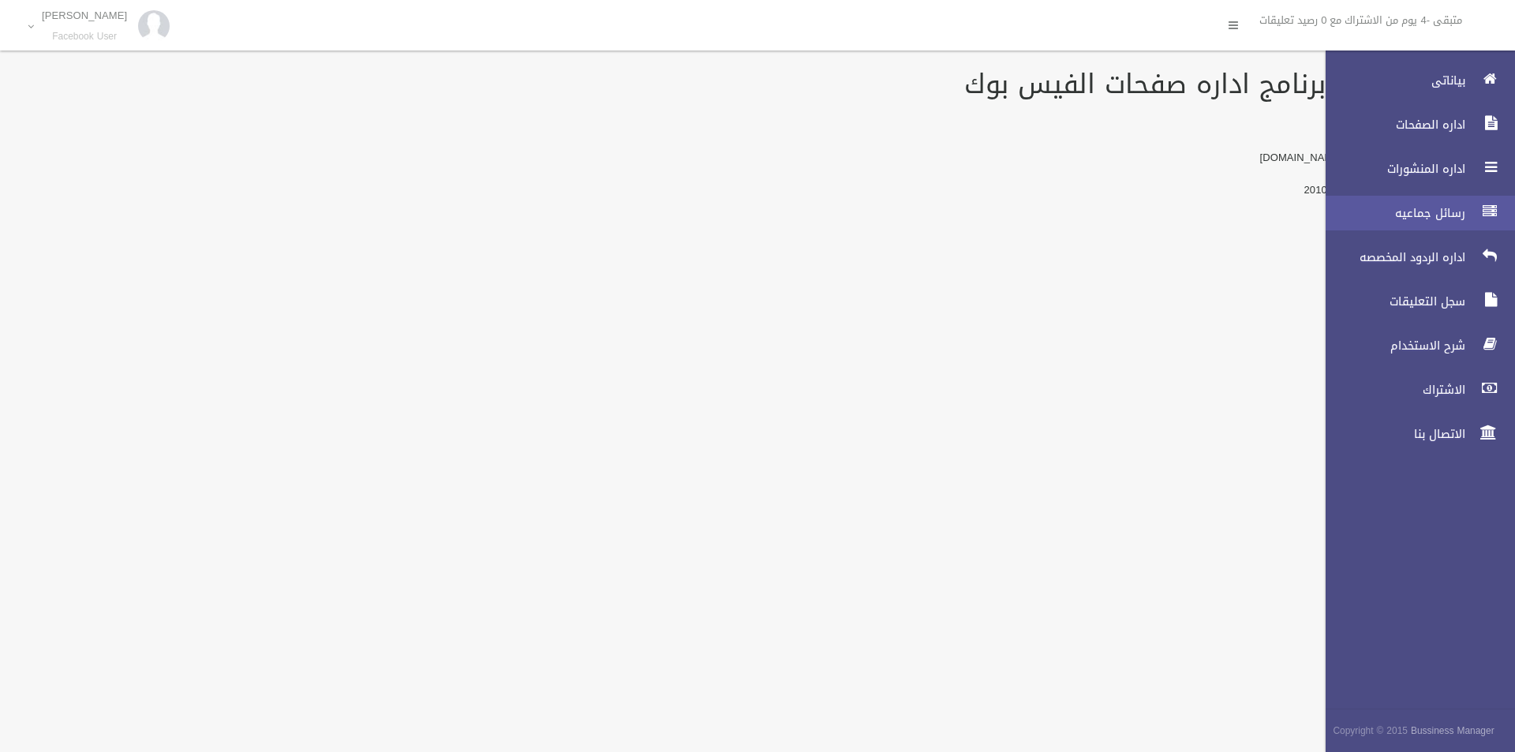
click at [1470, 205] on span "رسائل جماعيه" at bounding box center [1391, 213] width 158 height 16
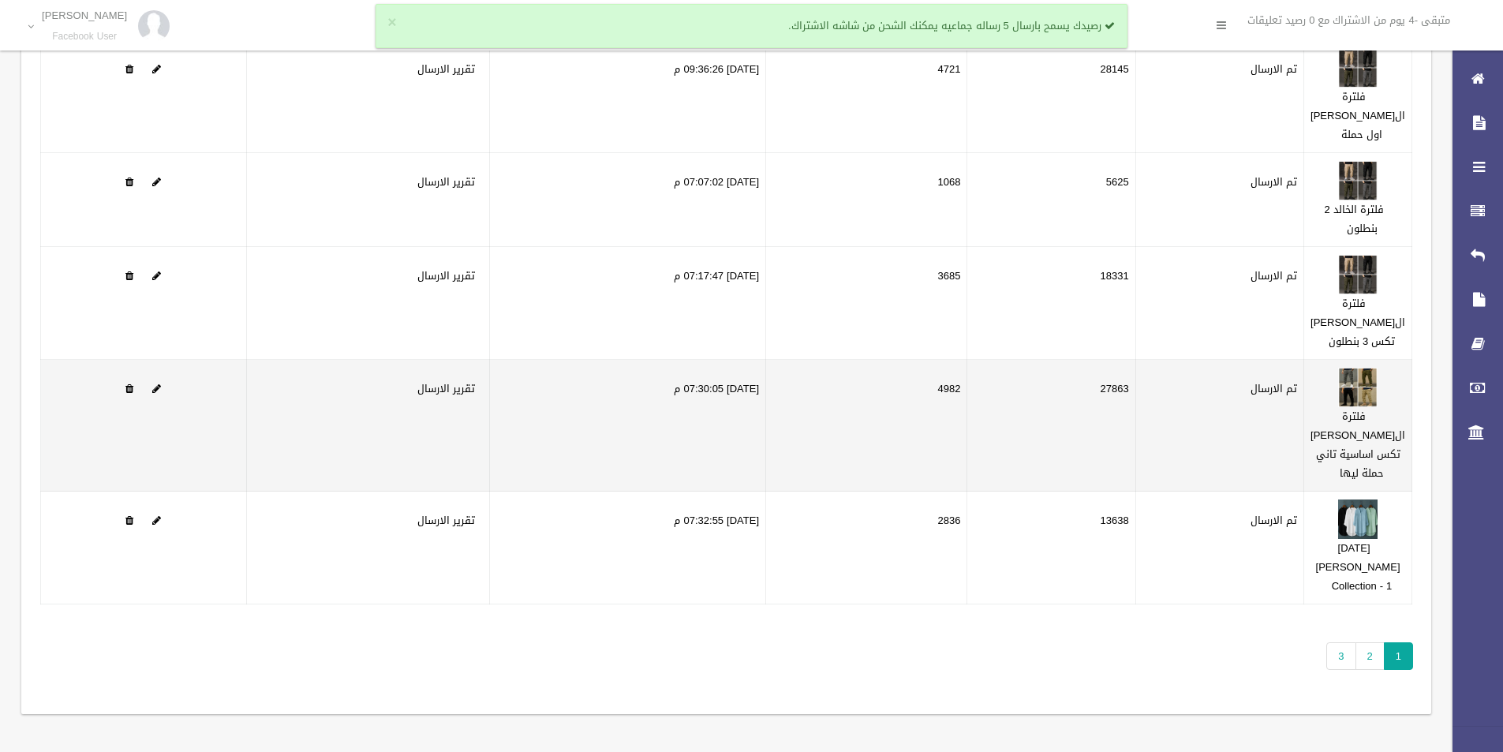
scroll to position [215, 0]
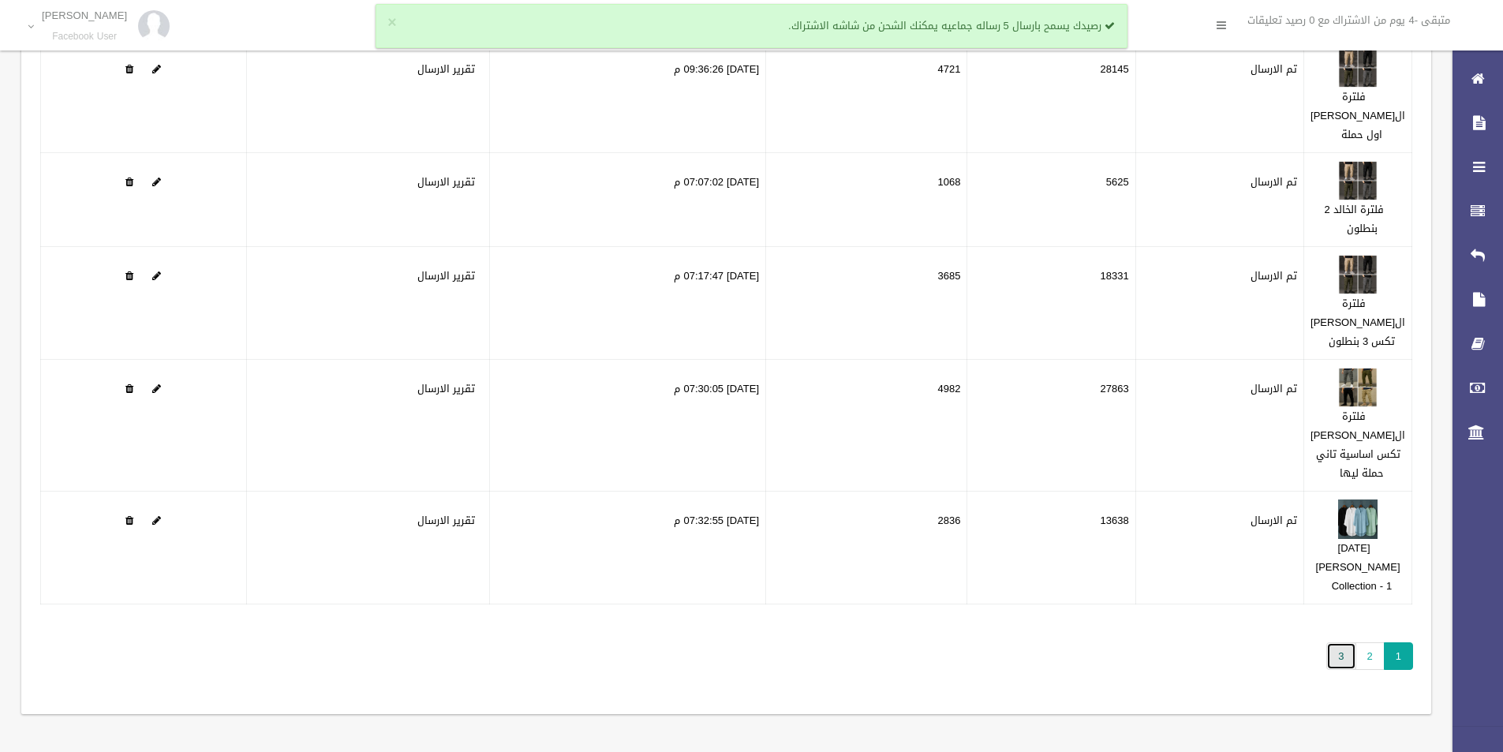
click at [1334, 658] on link "3" at bounding box center [1341, 656] width 29 height 28
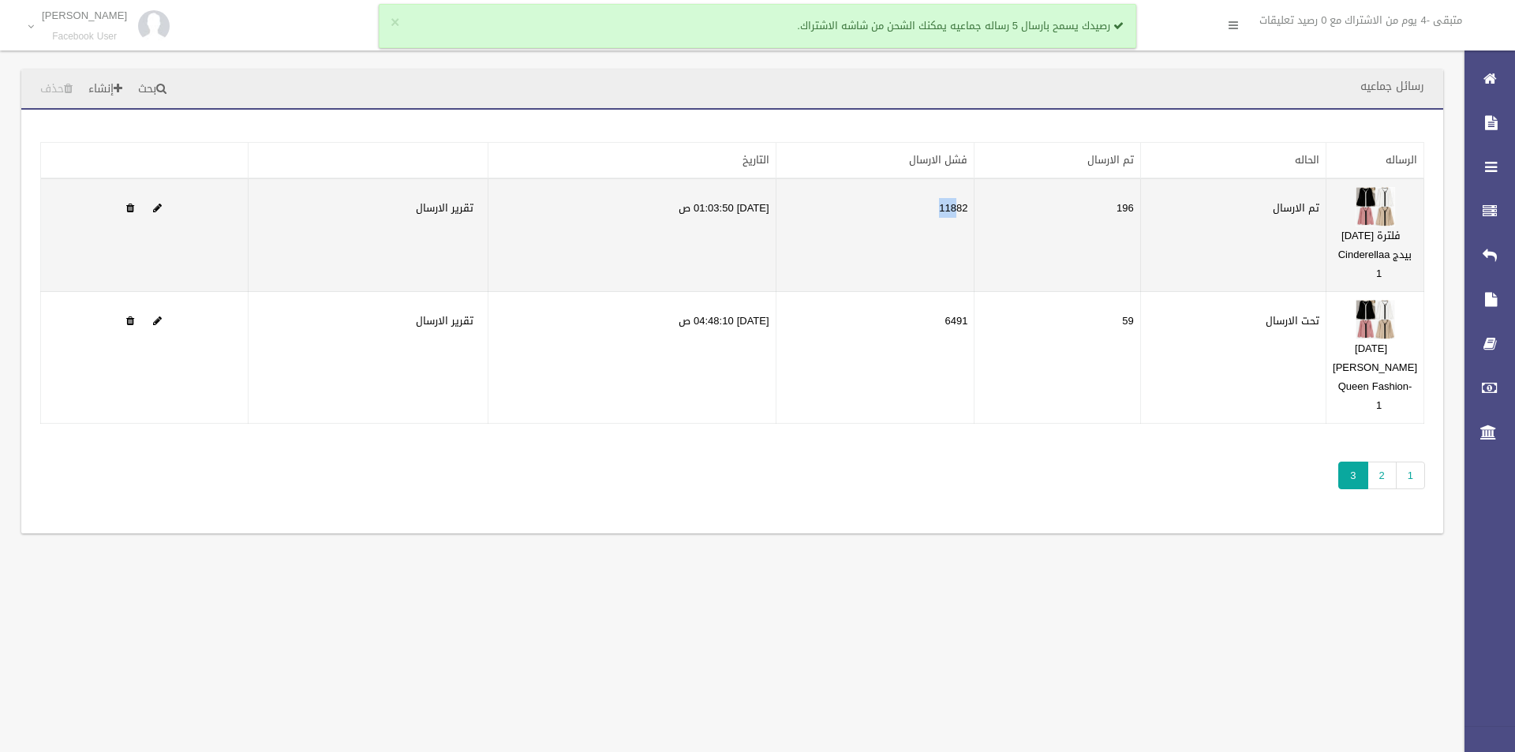
drag, startPoint x: 962, startPoint y: 226, endPoint x: 999, endPoint y: 234, distance: 37.9
click at [975, 232] on td "11882" at bounding box center [875, 235] width 199 height 114
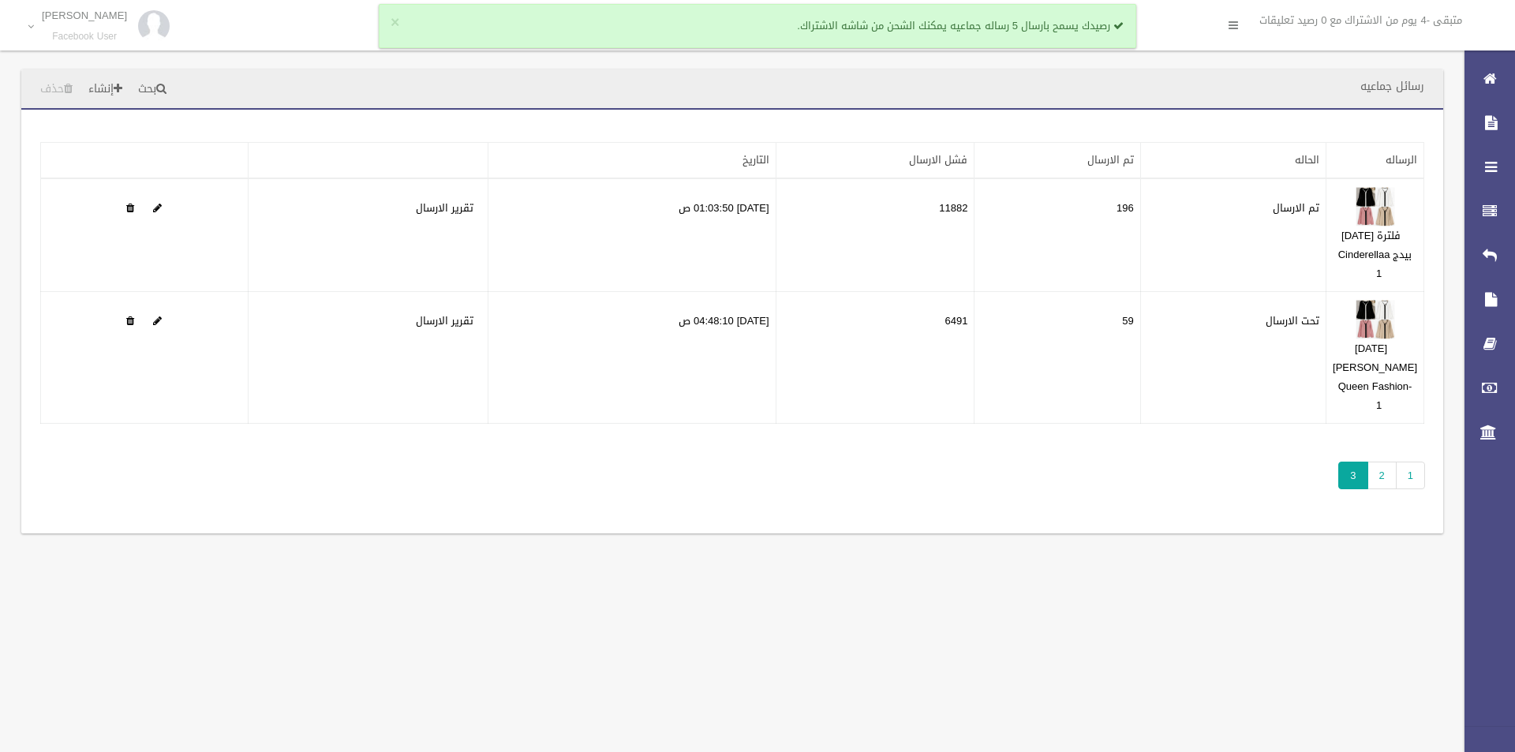
click at [1108, 527] on div "تطبيق مسح البيانات الرساله الحاله تم الارسال فشل الارسال التاريخ" at bounding box center [732, 322] width 1422 height 424
click at [1372, 470] on link "2" at bounding box center [1382, 476] width 29 height 28
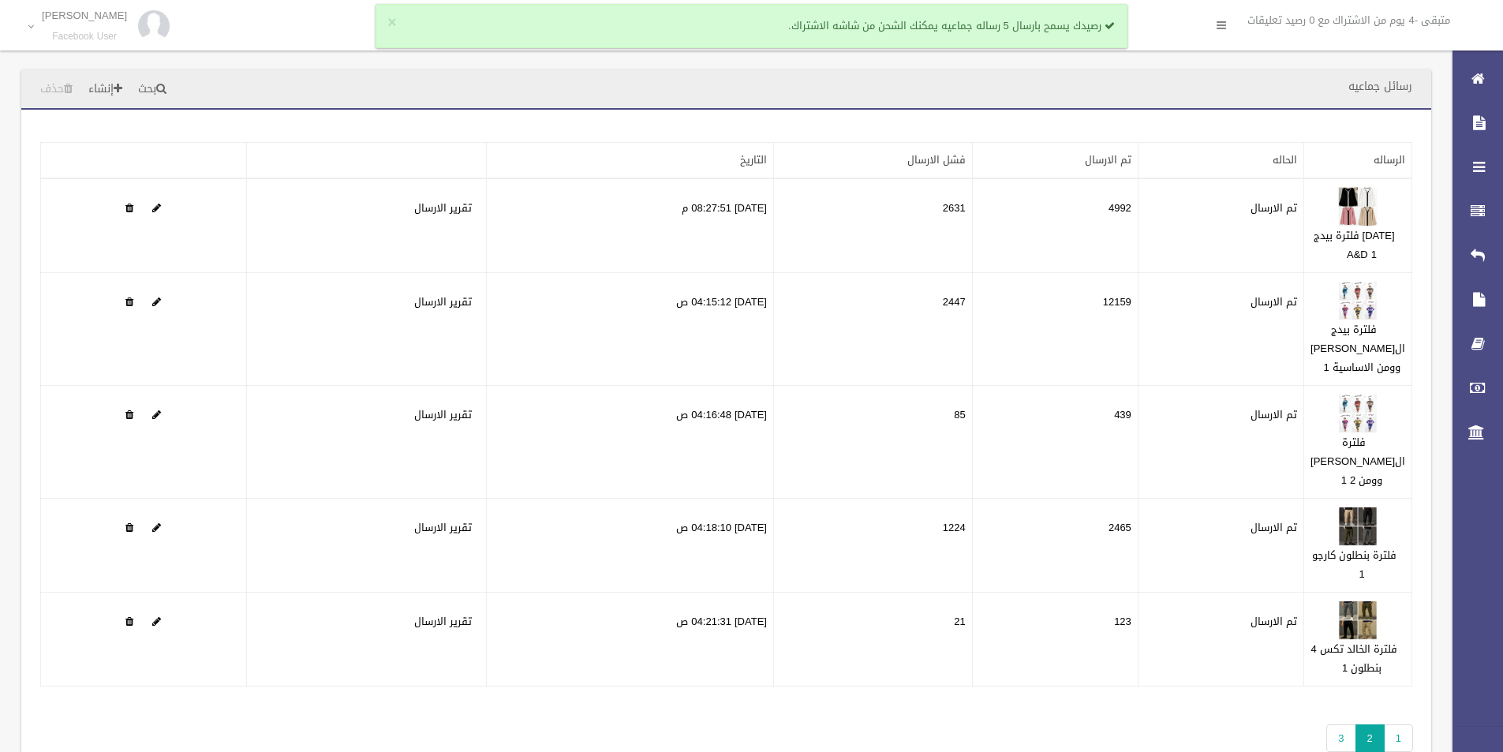
click at [399, 21] on div "× رصيدك يسمح بارسال 5 رساله جماعيه يمكنك الشحن من شاشه الاشتراك." at bounding box center [752, 26] width 752 height 44
click at [390, 23] on button "×" at bounding box center [392, 23] width 9 height 16
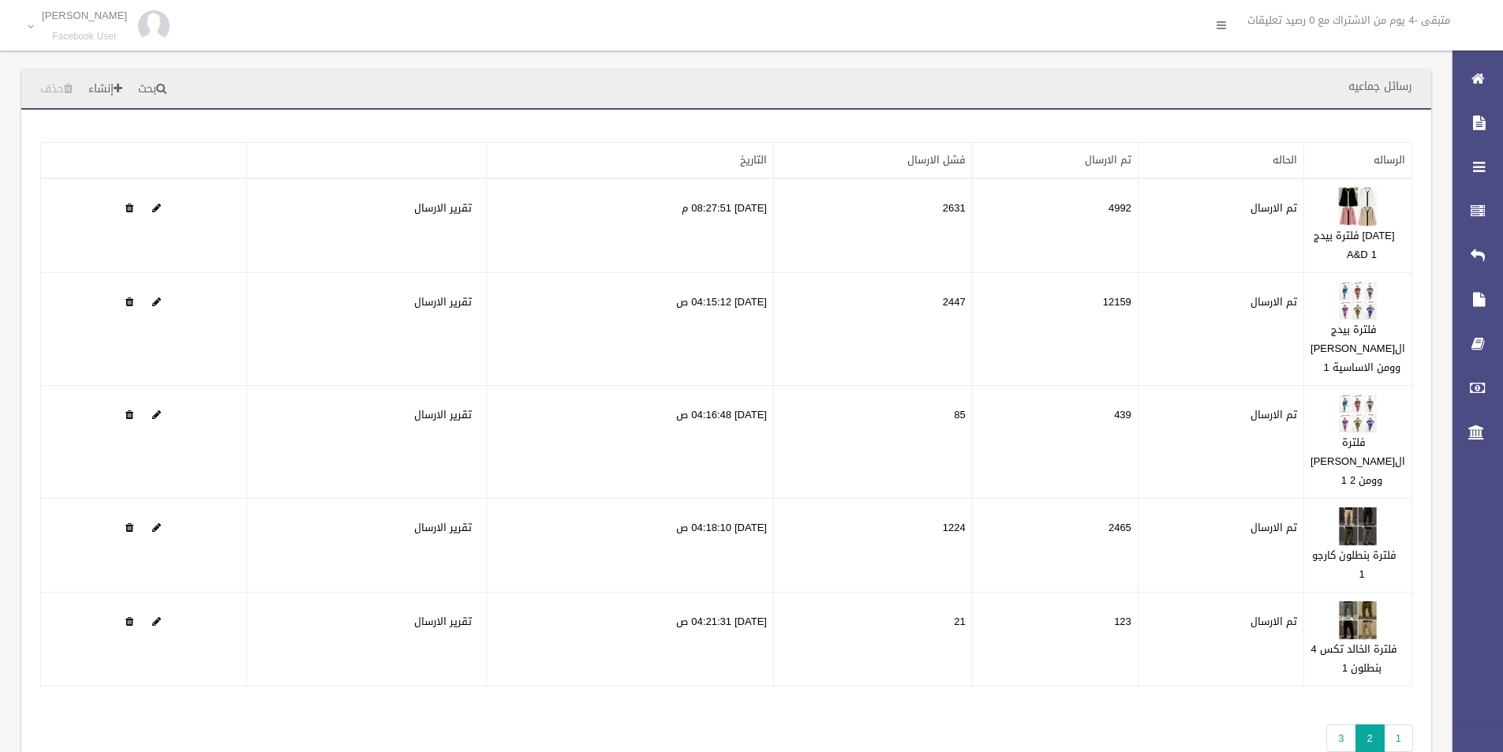
drag, startPoint x: 1481, startPoint y: 27, endPoint x: 860, endPoint y: 33, distance: 620.4
click at [860, 33] on div "متبقى -4 يوم من الاشتراك مع 0 رصيد تعليقات Mohamed Magdy Facebook User اعادت تس…" at bounding box center [751, 29] width 1503 height 58
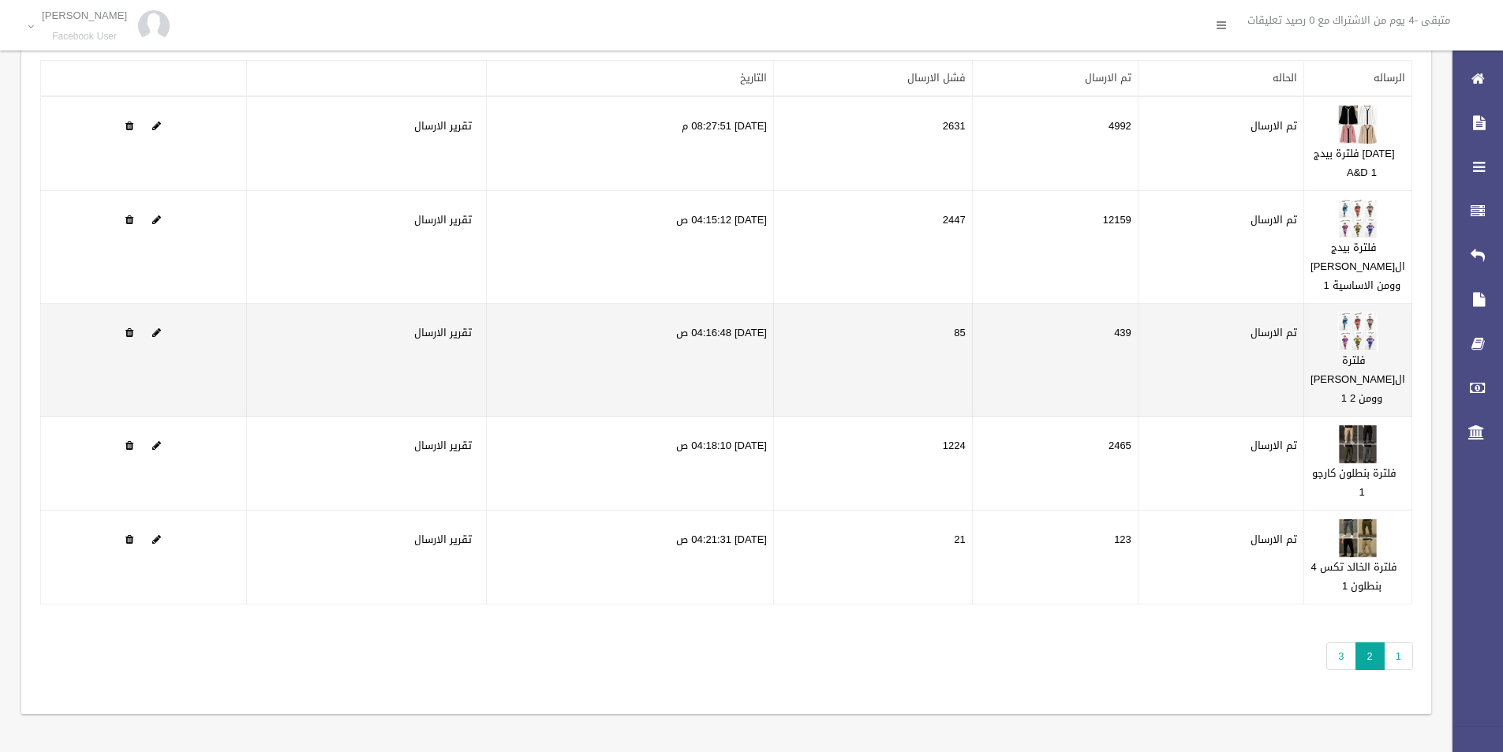
scroll to position [196, 0]
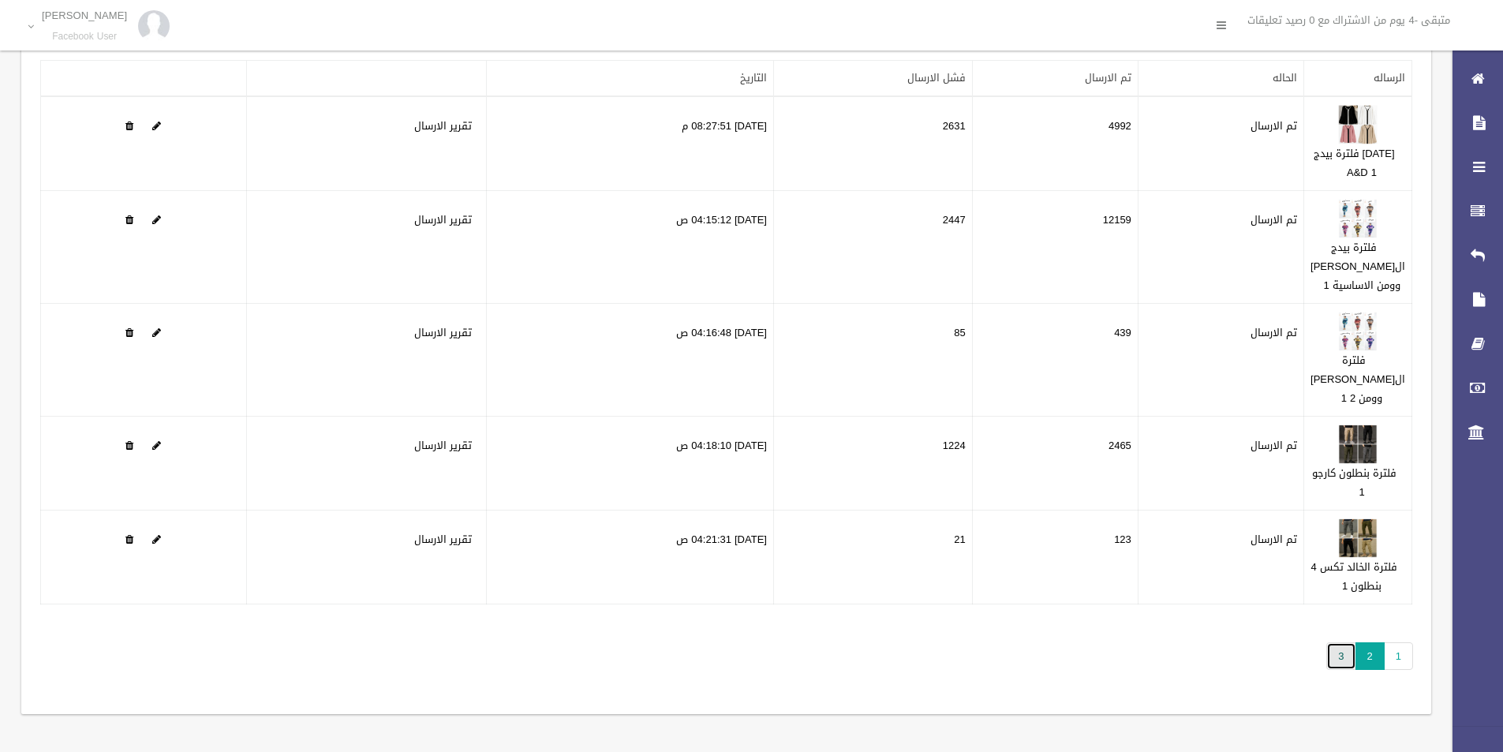
click at [1342, 665] on link "3" at bounding box center [1341, 656] width 29 height 28
